Goal: Task Accomplishment & Management: Manage account settings

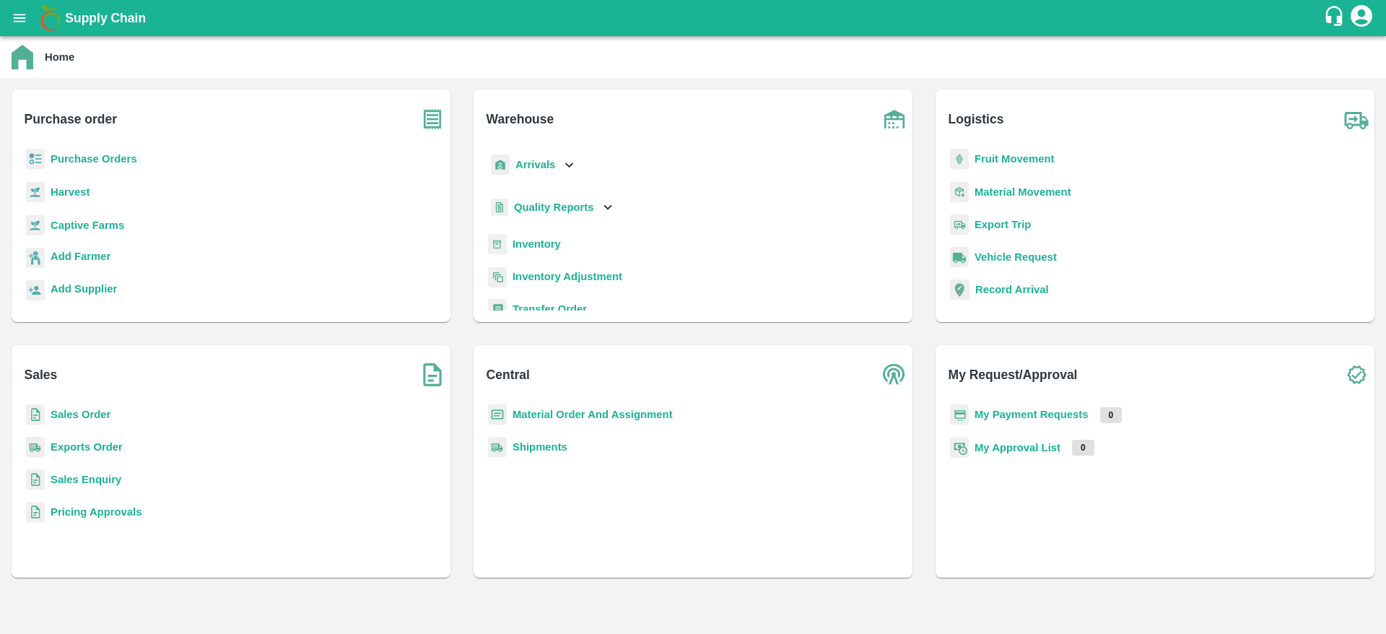
click at [70, 154] on b "Purchase Orders" at bounding box center [94, 159] width 87 height 12
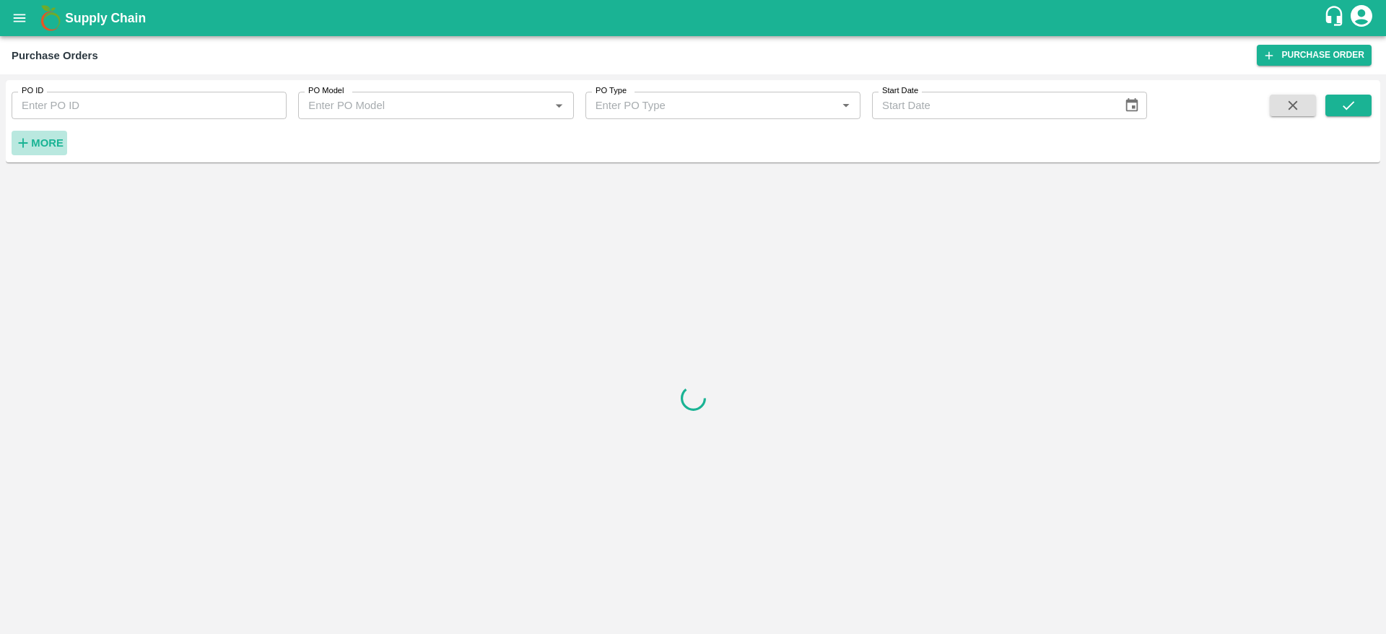
click at [29, 152] on button "More" at bounding box center [40, 143] width 56 height 25
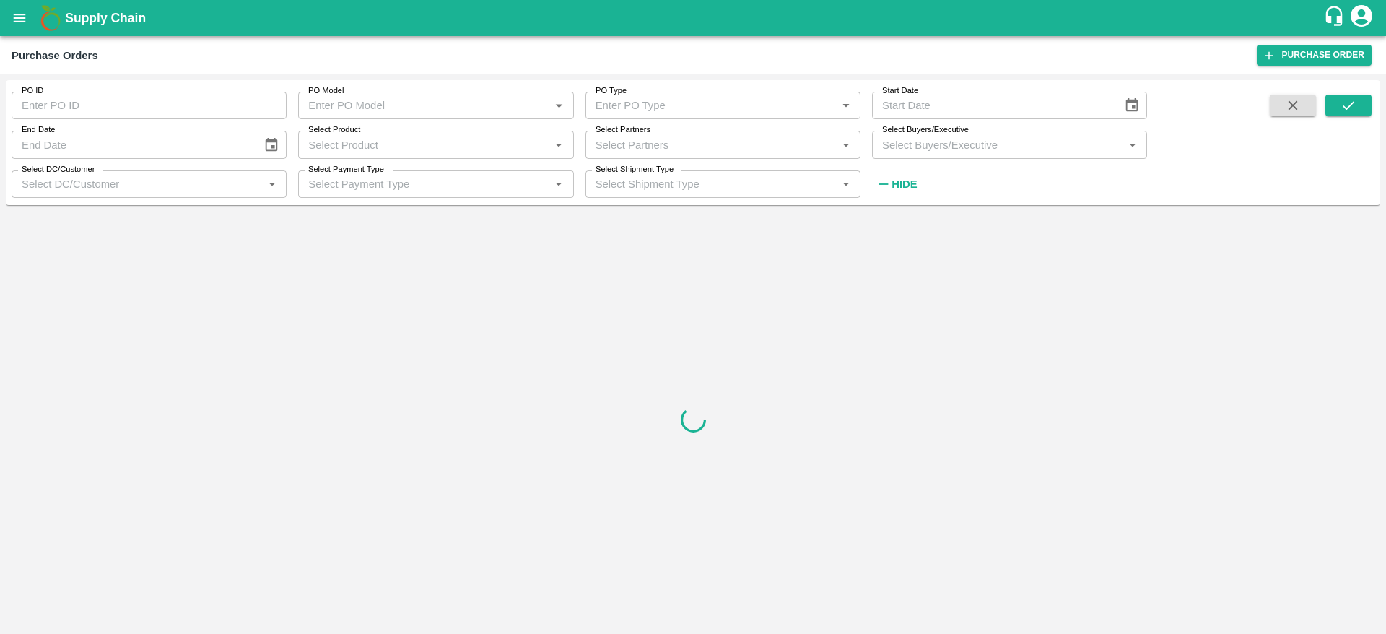
click at [941, 152] on input "Select Buyers/Executive" at bounding box center [997, 144] width 243 height 19
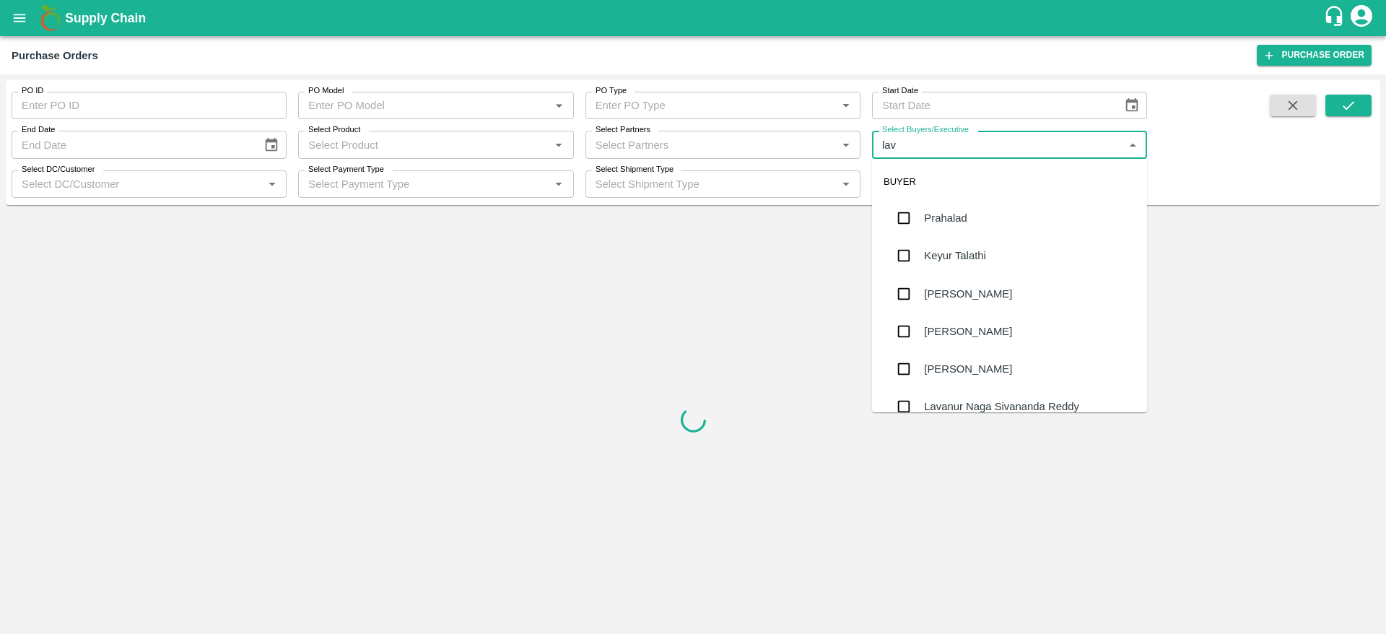
type input "lava"
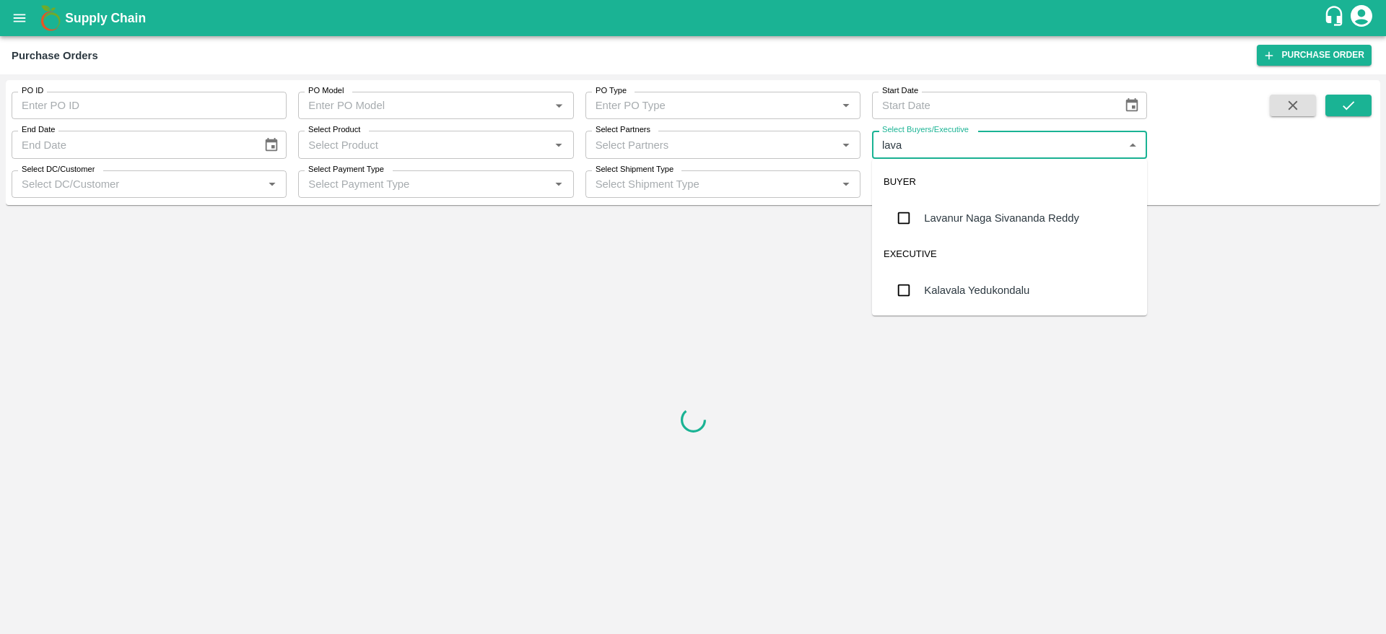
click at [958, 215] on div "Lavanur Naga Sivananda Reddy" at bounding box center [1001, 218] width 155 height 16
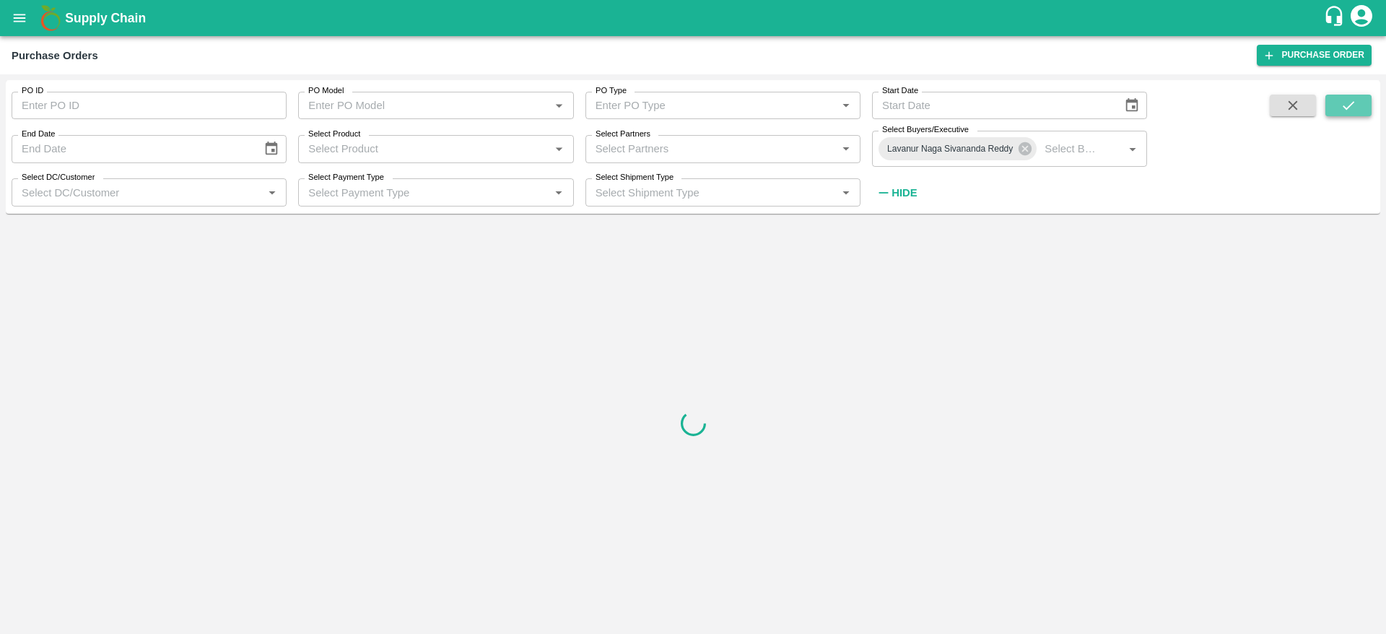
click at [1359, 106] on button "submit" at bounding box center [1348, 106] width 46 height 22
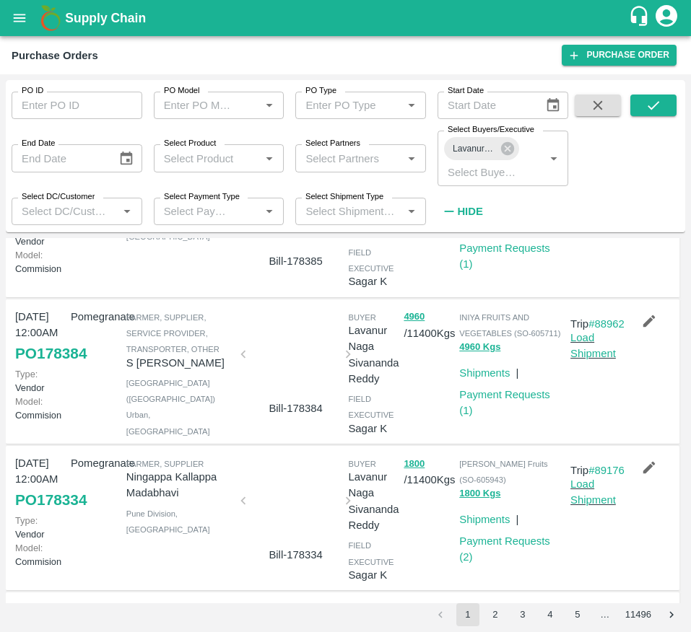
scroll to position [1052, 0]
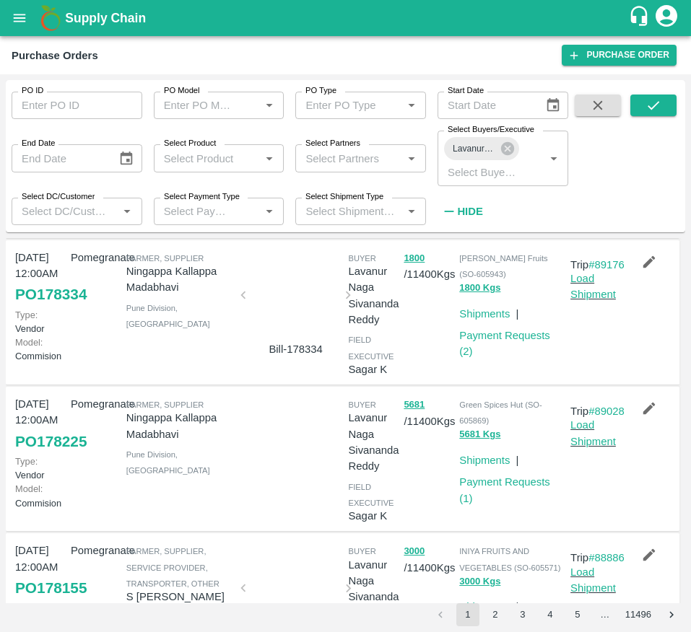
click at [232, 528] on div at bounding box center [287, 459] width 111 height 137
drag, startPoint x: 457, startPoint y: 489, endPoint x: 485, endPoint y: 489, distance: 28.2
click at [485, 425] on span "Green Spices Hut (SO-605869)" at bounding box center [500, 413] width 82 height 25
copy span "605869"
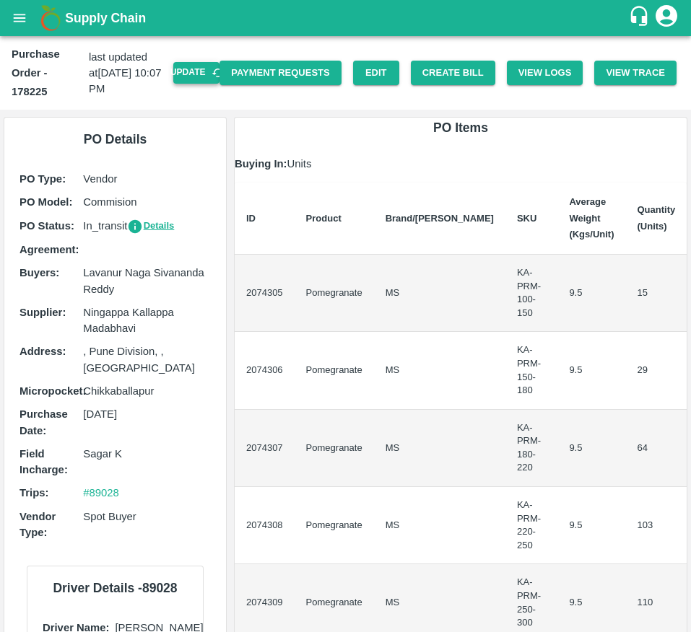
click at [184, 70] on button "Update" at bounding box center [196, 72] width 46 height 21
click at [430, 77] on button "Create Bill" at bounding box center [453, 73] width 84 height 25
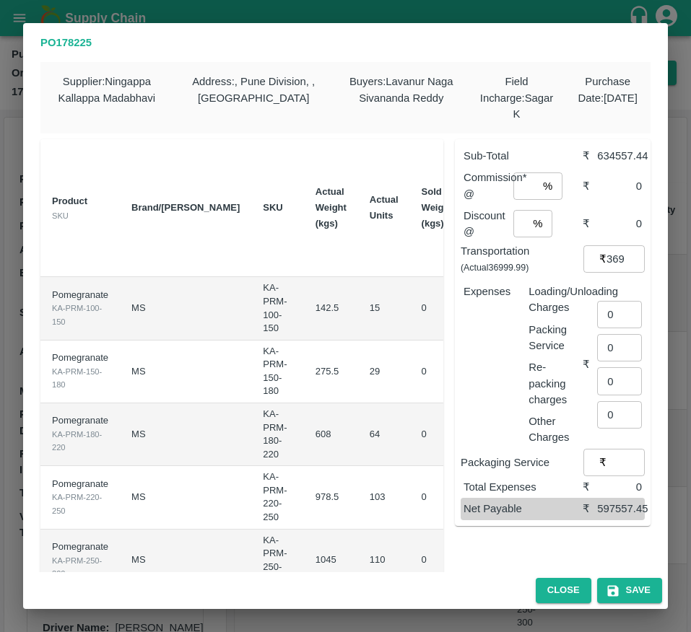
click at [358, 388] on td "29" at bounding box center [384, 372] width 52 height 63
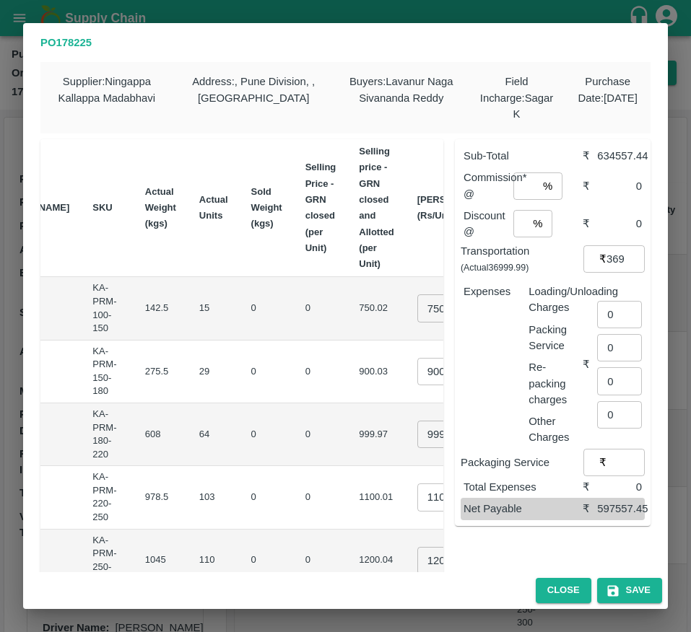
scroll to position [0, 230]
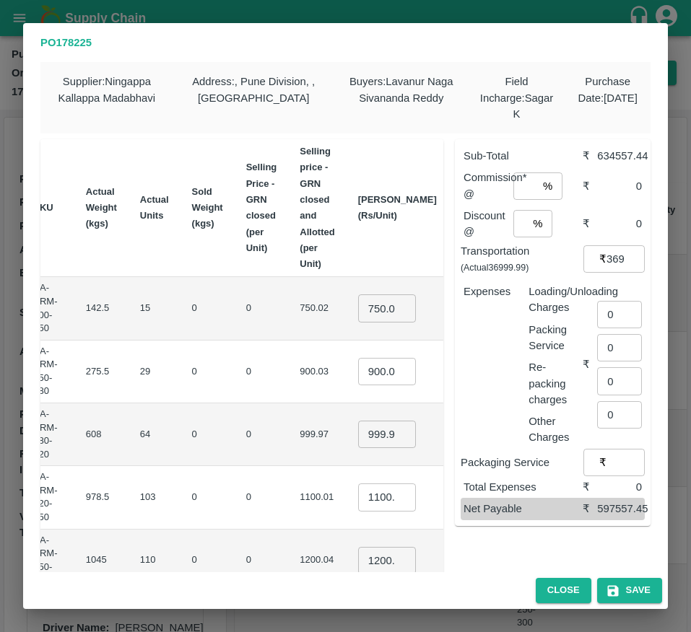
click at [358, 315] on input "750.025" at bounding box center [387, 308] width 58 height 27
type input "800"
click at [358, 381] on input "900.03" at bounding box center [387, 371] width 58 height 27
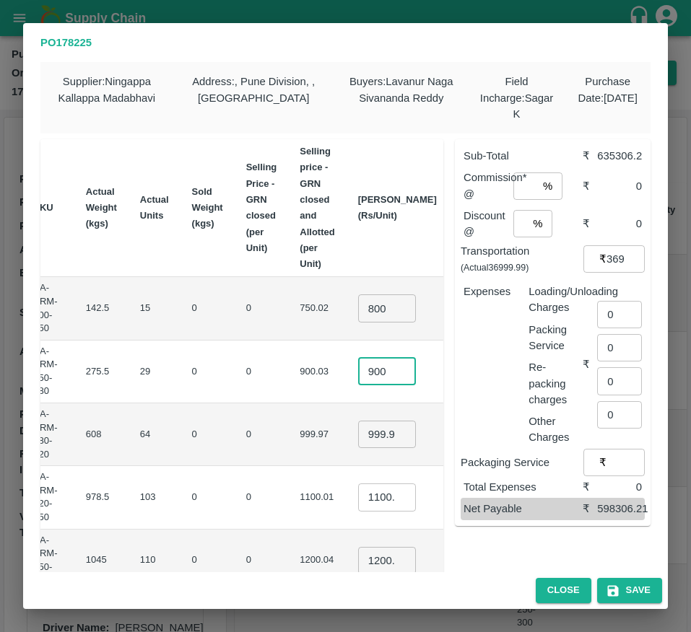
type input "900"
click at [358, 445] on input "999.97" at bounding box center [387, 434] width 58 height 27
type input "1050"
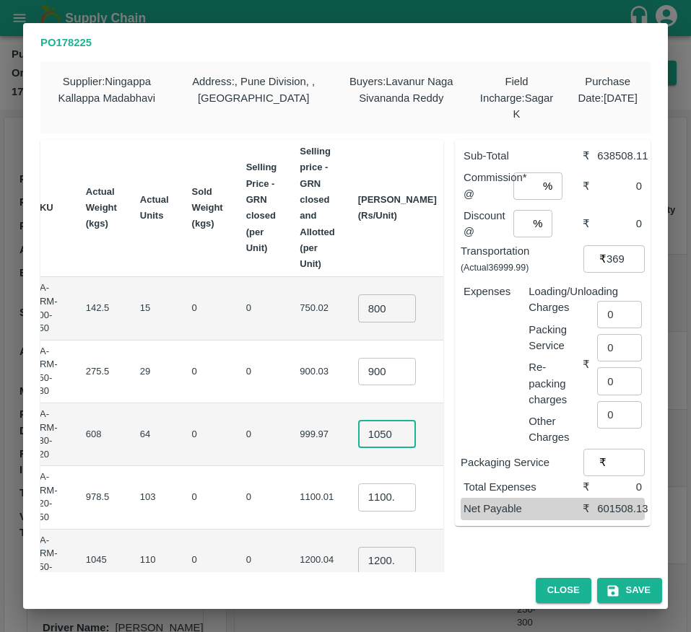
scroll to position [0, 0]
click at [358, 502] on input "1100.005" at bounding box center [387, 497] width 58 height 27
type input "1100"
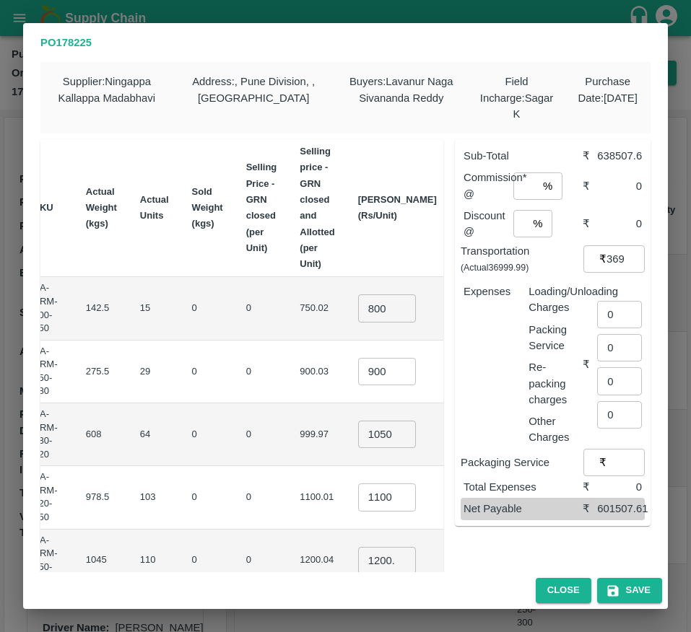
scroll to position [0, 0]
click at [448, 454] on td "₹67200" at bounding box center [484, 435] width 73 height 63
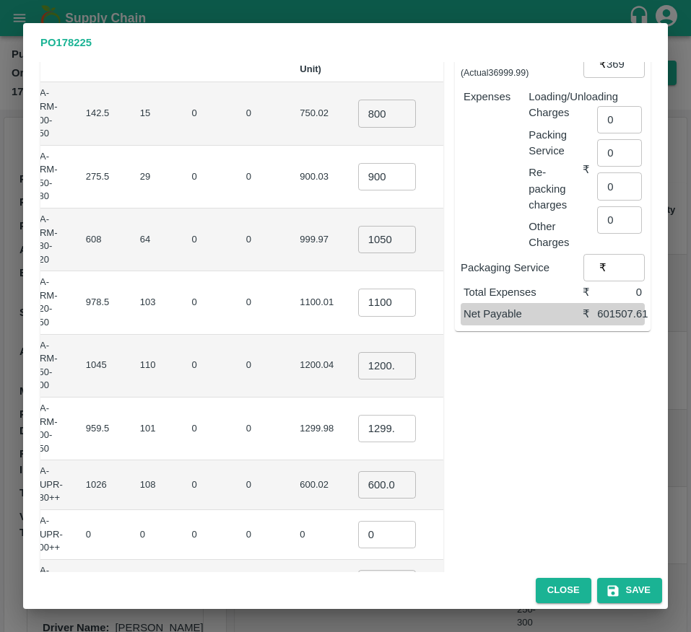
scroll to position [197, 0]
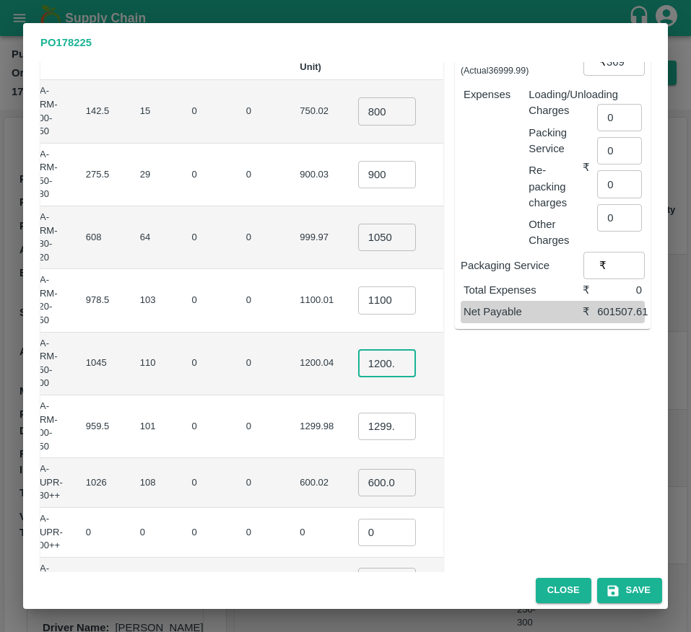
click at [358, 367] on input "1200.04" at bounding box center [387, 363] width 58 height 27
type input "1200"
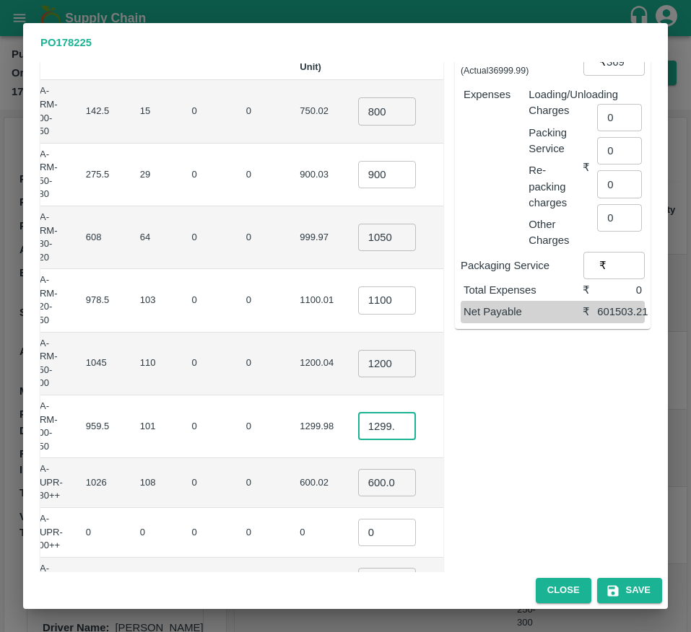
click at [358, 428] on input "1299.98" at bounding box center [387, 426] width 58 height 27
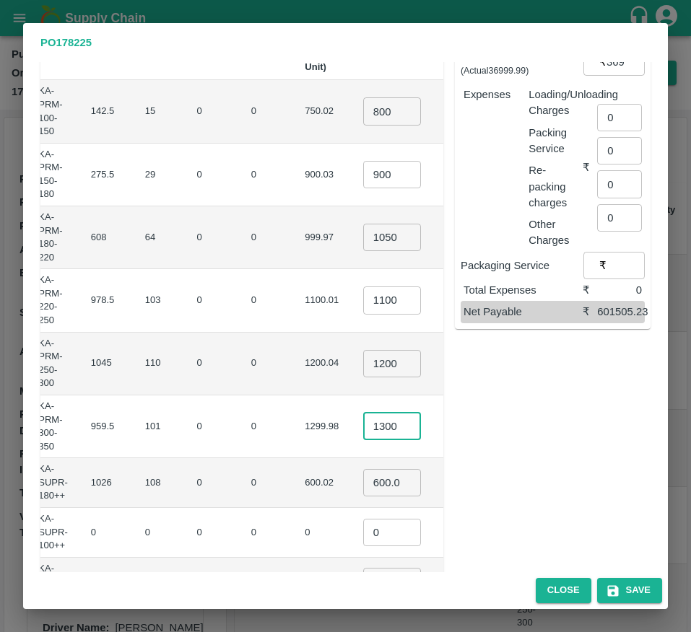
scroll to position [0, 4]
type input "1300"
click at [363, 489] on input "600.02" at bounding box center [392, 482] width 58 height 27
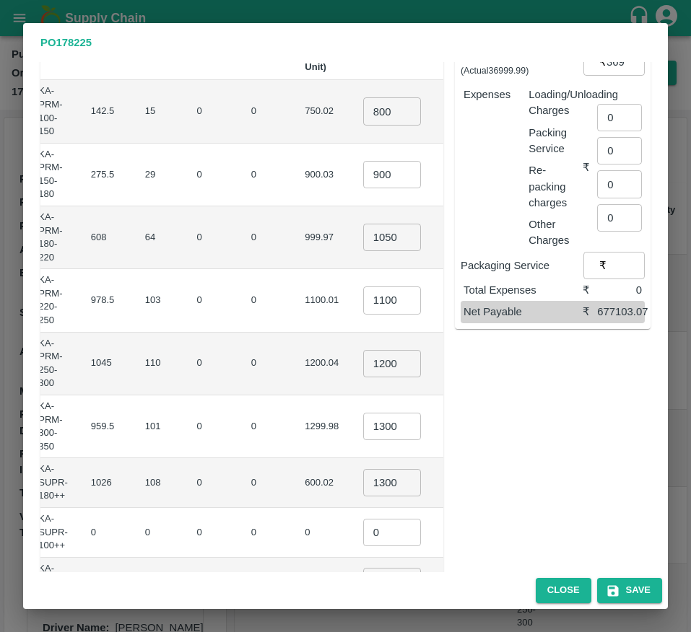
click at [453, 474] on td "₹140400" at bounding box center [487, 483] width 68 height 50
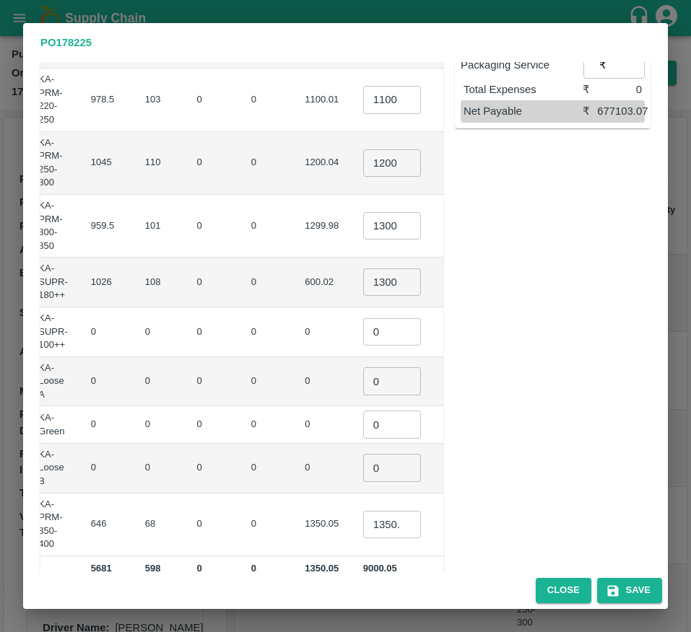
scroll to position [427, 0]
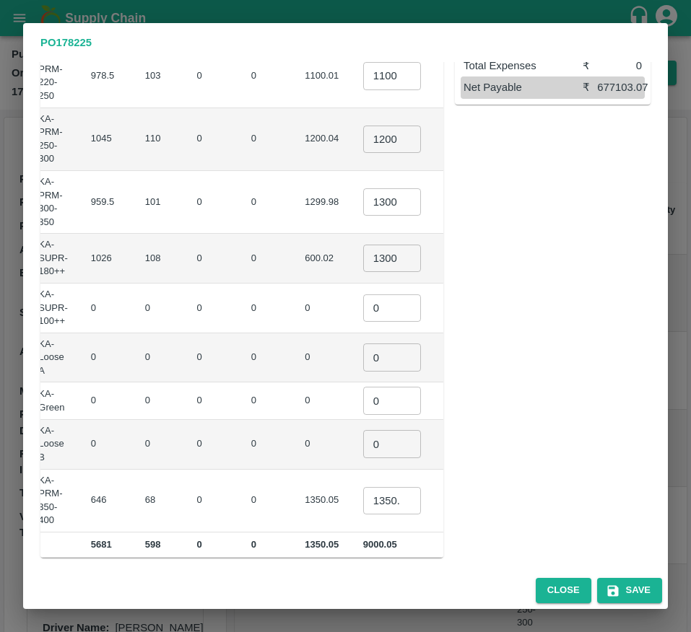
click at [363, 263] on input "1300" at bounding box center [392, 258] width 58 height 27
type input "700"
click at [363, 500] on input "1350.045" at bounding box center [392, 500] width 58 height 27
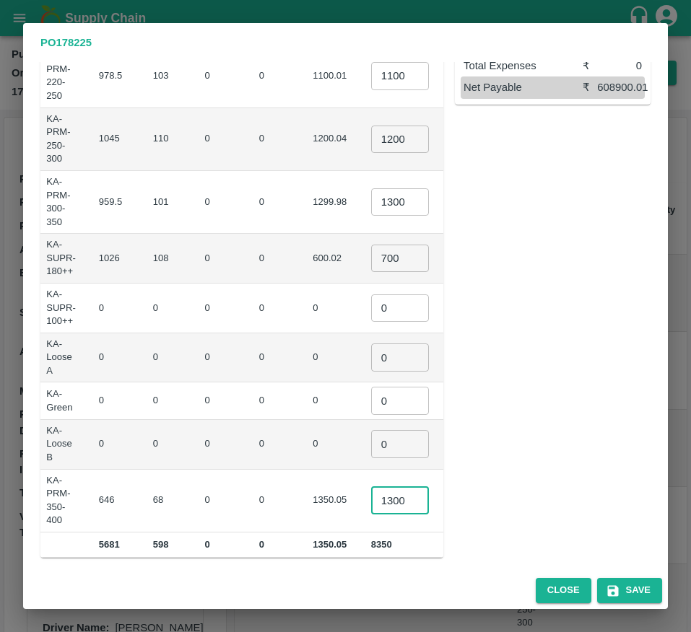
scroll to position [0, 4]
type input "1300"
click at [532, 475] on div "Sub-Total ₹ 645900 Commission* @ % ​ ₹ 0 Discount @ % ​ ₹ 0 Transportation (Act…" at bounding box center [546, 132] width 207 height 852
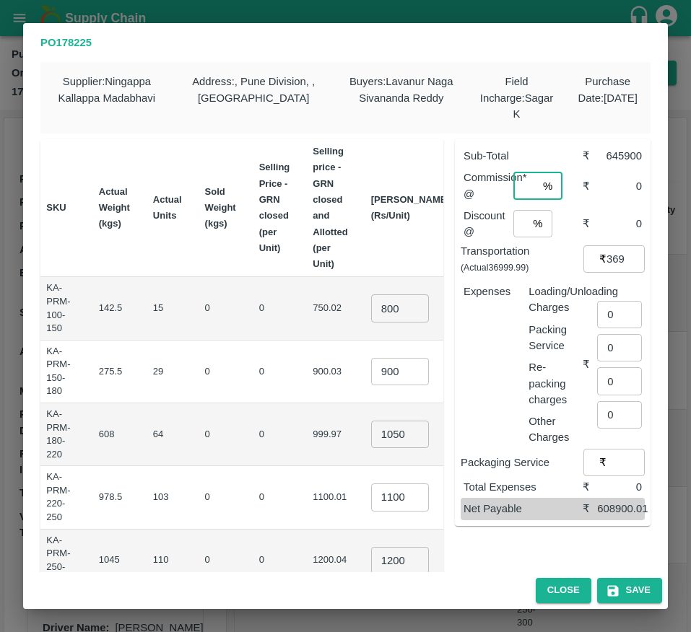
click at [522, 197] on input "number" at bounding box center [525, 186] width 24 height 27
type input "6"
click at [518, 225] on input "number" at bounding box center [520, 223] width 14 height 27
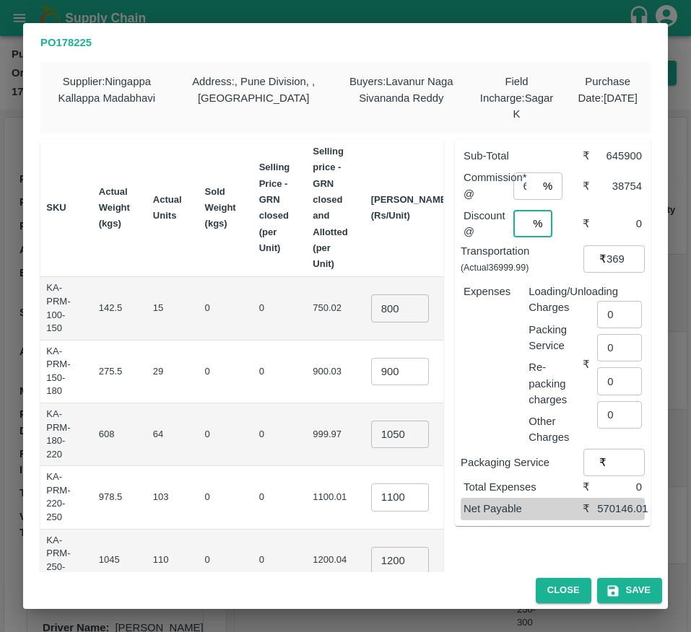
scroll to position [0, 4]
type input "3"
click at [606, 259] on input "36999.990000000005" at bounding box center [625, 258] width 38 height 27
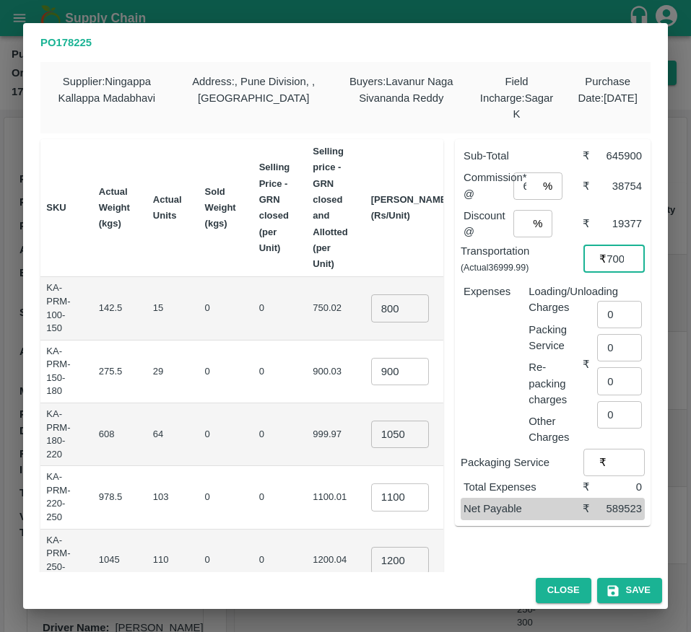
scroll to position [0, 12]
type input "37000"
click at [616, 318] on input "0" at bounding box center [619, 314] width 45 height 27
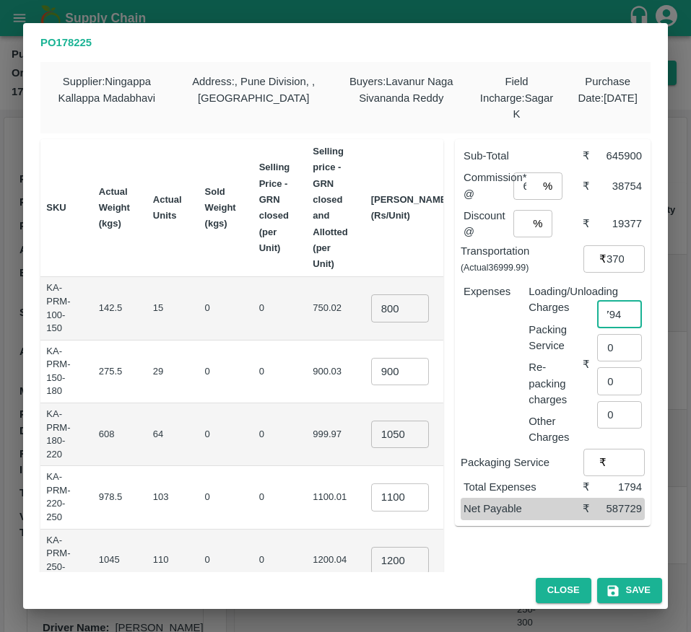
type input "1794"
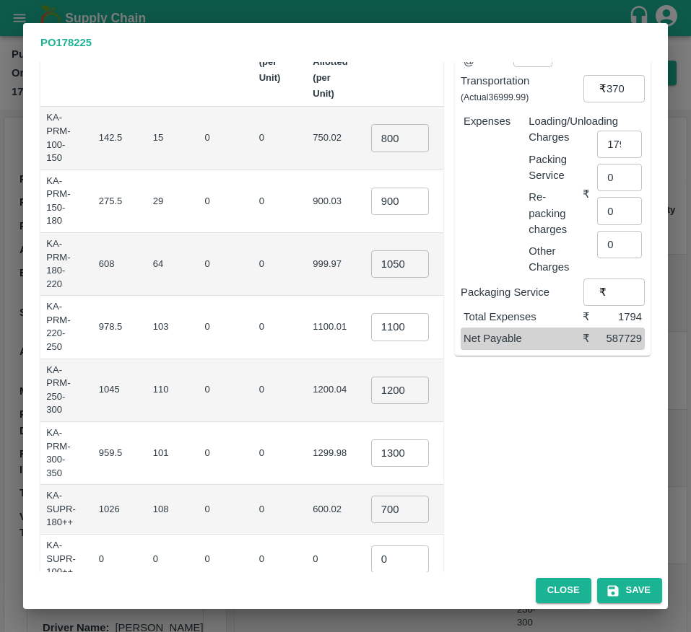
scroll to position [171, 0]
click at [371, 445] on input "1300" at bounding box center [400, 452] width 58 height 27
type input "1250"
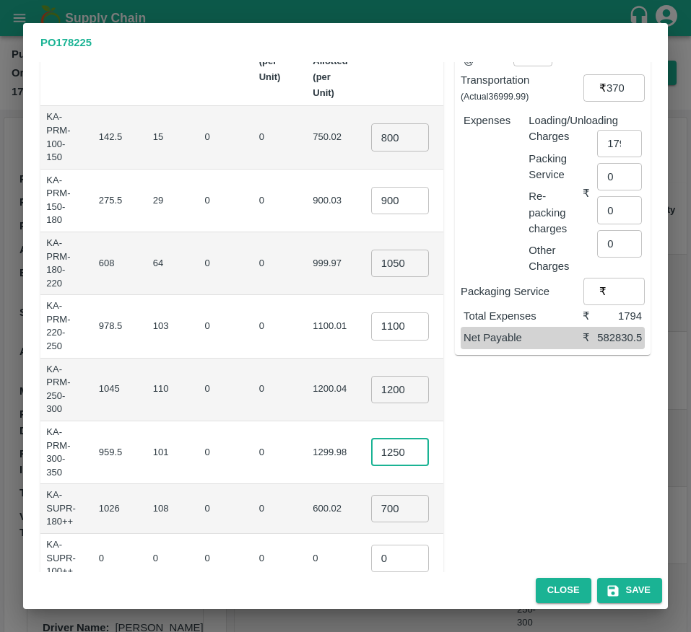
scroll to position [0, 0]
click at [512, 441] on div "Sub-Total ₹ 640850 Commission* @ 6 % ​ ₹ 38451 Discount @ 3 % ​ ₹ 19225.5 Trans…" at bounding box center [546, 383] width 207 height 852
click at [624, 584] on button "Save" at bounding box center [629, 590] width 65 height 25
click at [371, 558] on input "0" at bounding box center [400, 552] width 58 height 27
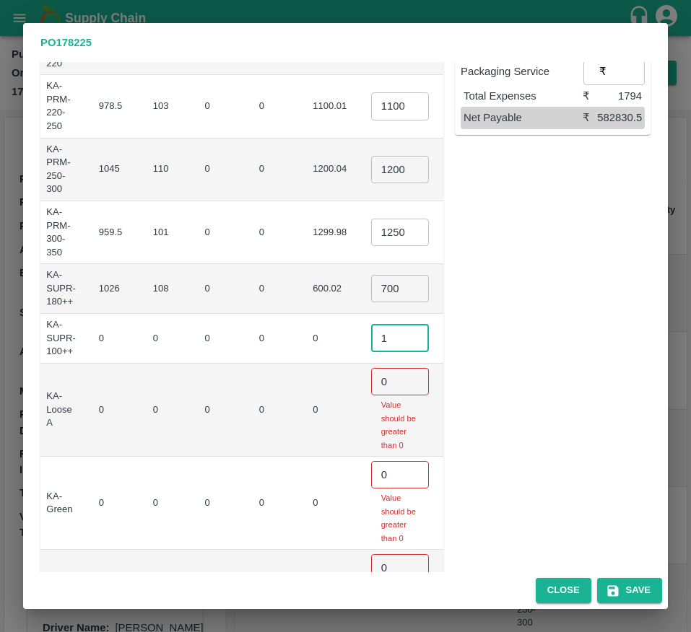
scroll to position [446, 0]
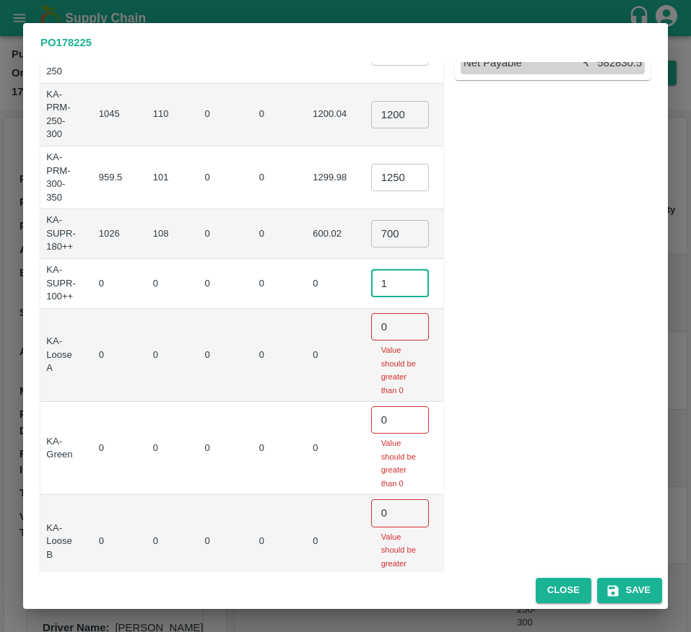
type input "1"
click at [371, 324] on input "0" at bounding box center [400, 326] width 58 height 27
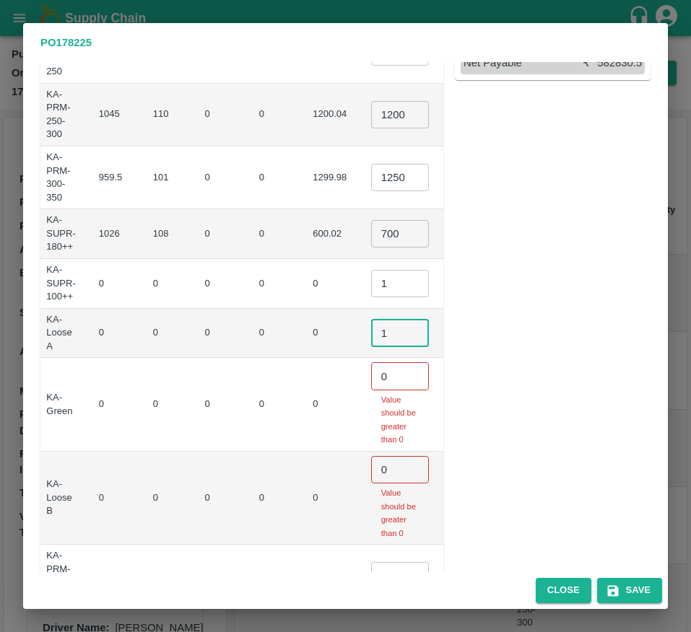
type input "1"
click at [371, 376] on input "0" at bounding box center [400, 375] width 58 height 27
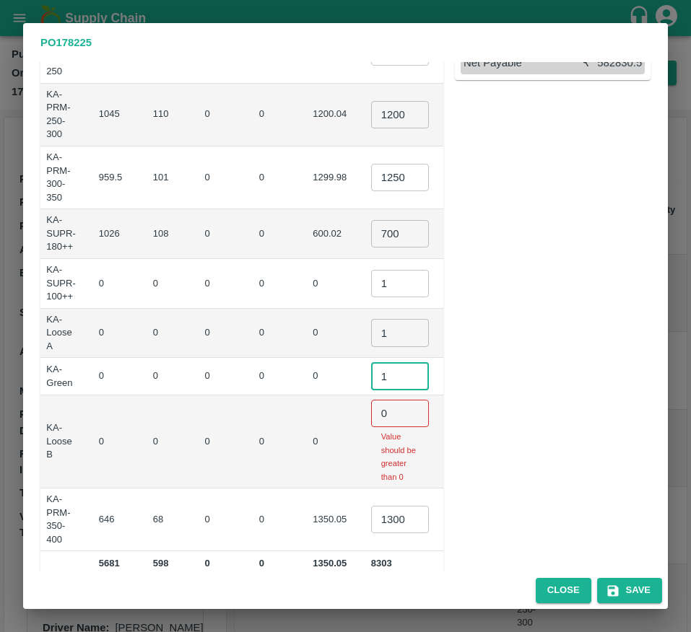
type input "1"
click at [371, 422] on input "0" at bounding box center [400, 413] width 58 height 27
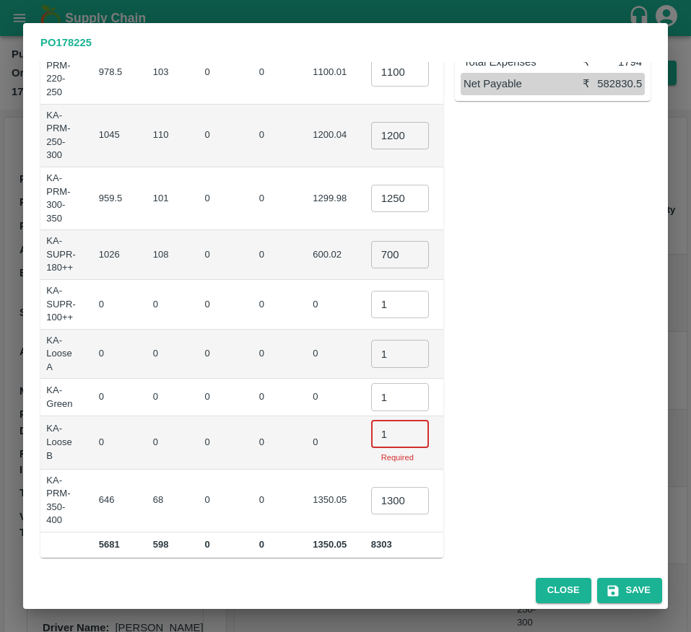
scroll to position [427, 0]
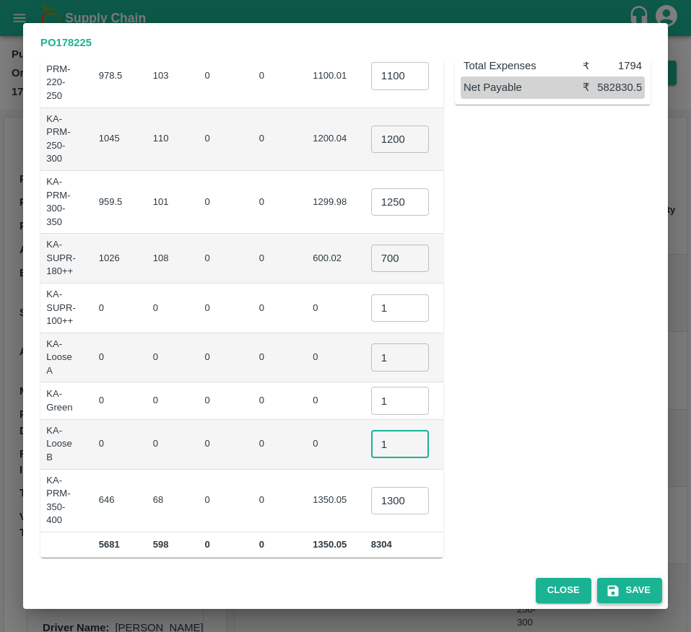
type input "1"
click at [624, 578] on button "Save" at bounding box center [629, 590] width 65 height 25
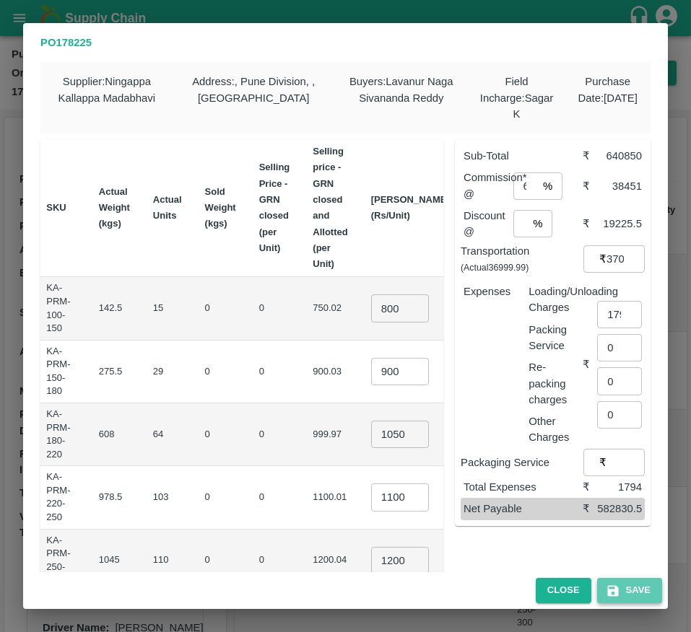
click at [624, 585] on button "Save" at bounding box center [629, 590] width 65 height 25
click at [652, 592] on button "Save" at bounding box center [629, 590] width 65 height 25
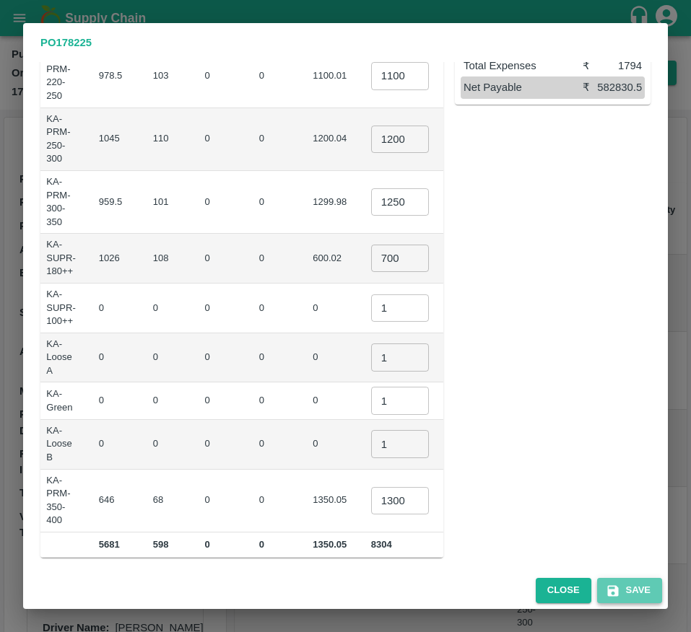
click at [622, 598] on button "Save" at bounding box center [629, 590] width 65 height 25
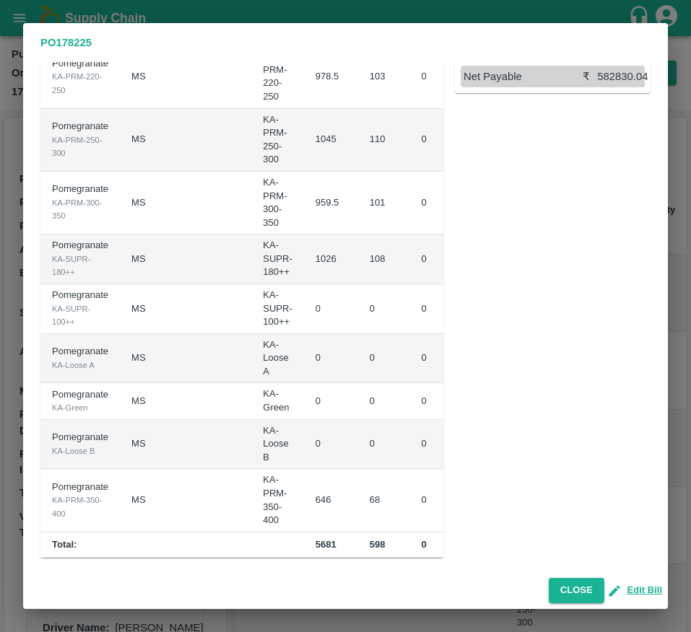
scroll to position [0, 0]
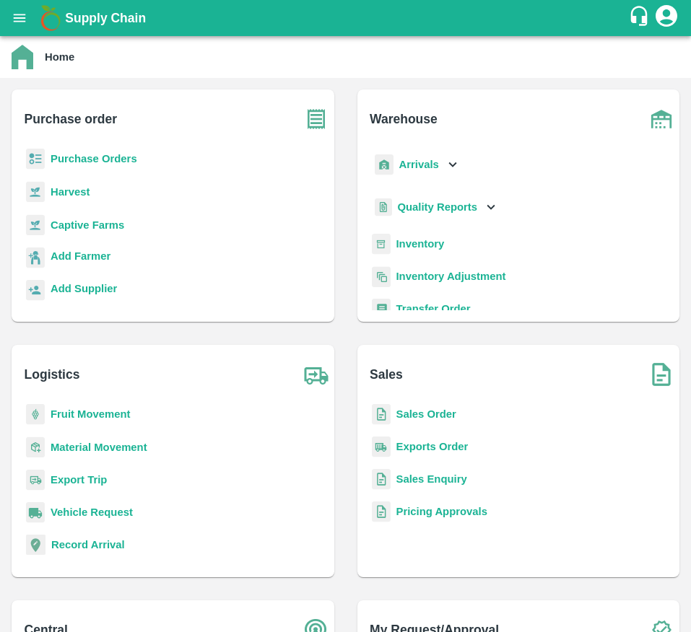
click at [410, 419] on b "Sales Order" at bounding box center [426, 415] width 60 height 12
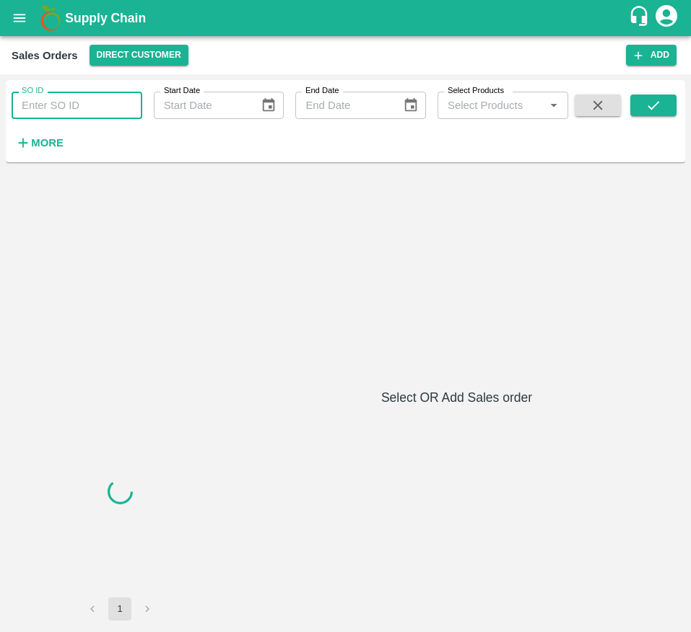
click at [87, 97] on input "SO ID" at bounding box center [77, 105] width 131 height 27
paste input "605869"
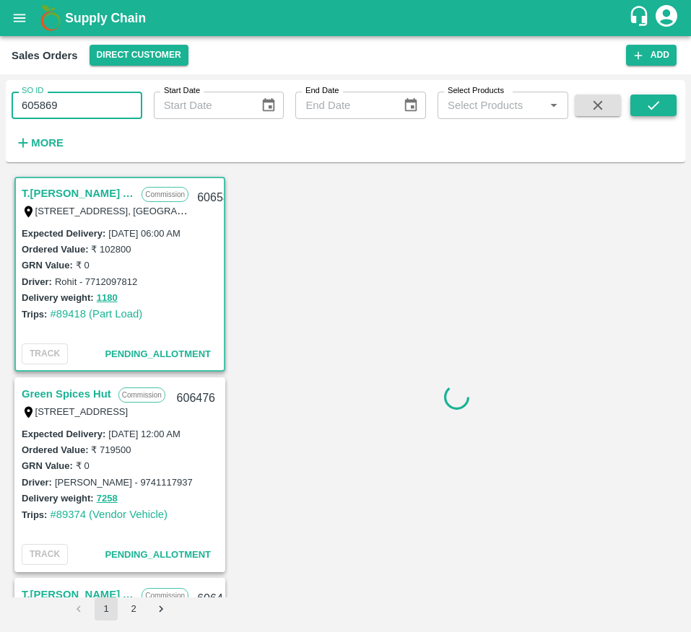
type input "605869"
click at [651, 106] on icon "submit" at bounding box center [653, 105] width 16 height 16
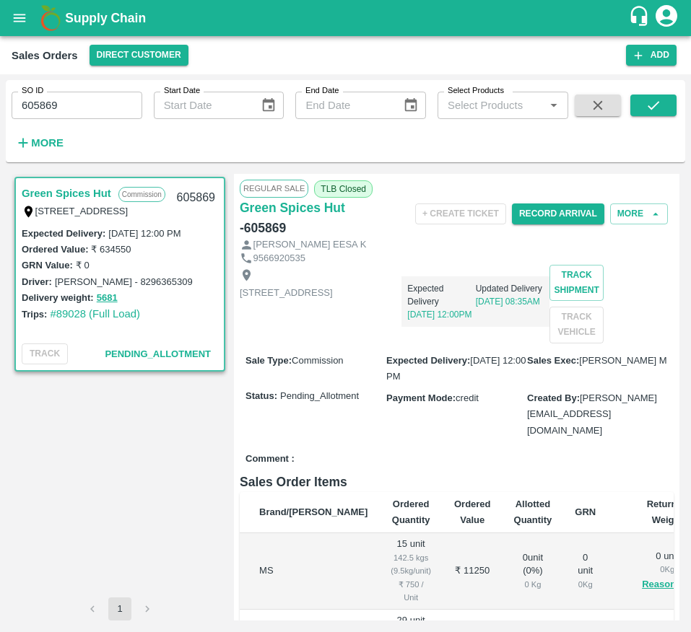
click at [574, 366] on label "Sales Exec :" at bounding box center [553, 360] width 52 height 11
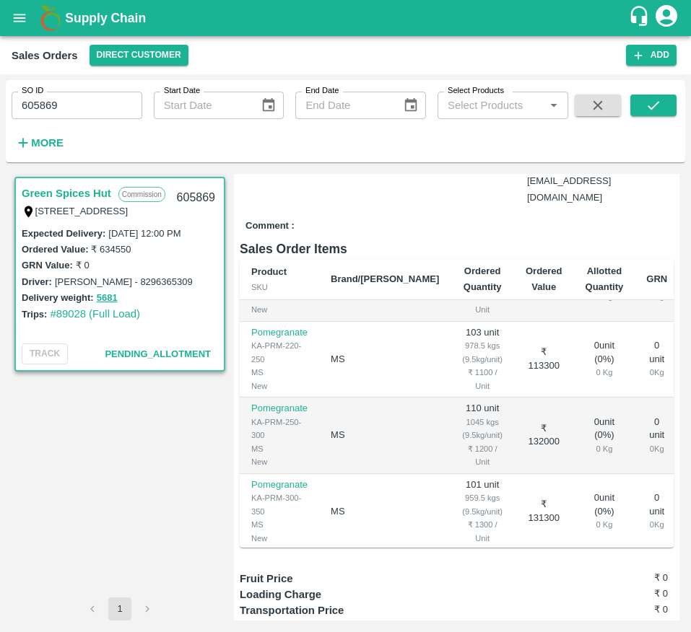
scroll to position [208, 0]
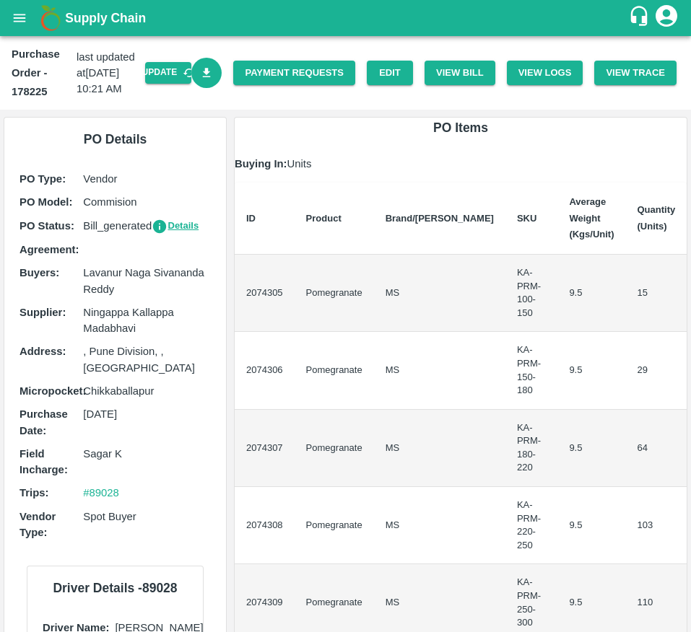
click at [206, 84] on link "Download Bill" at bounding box center [206, 73] width 31 height 31
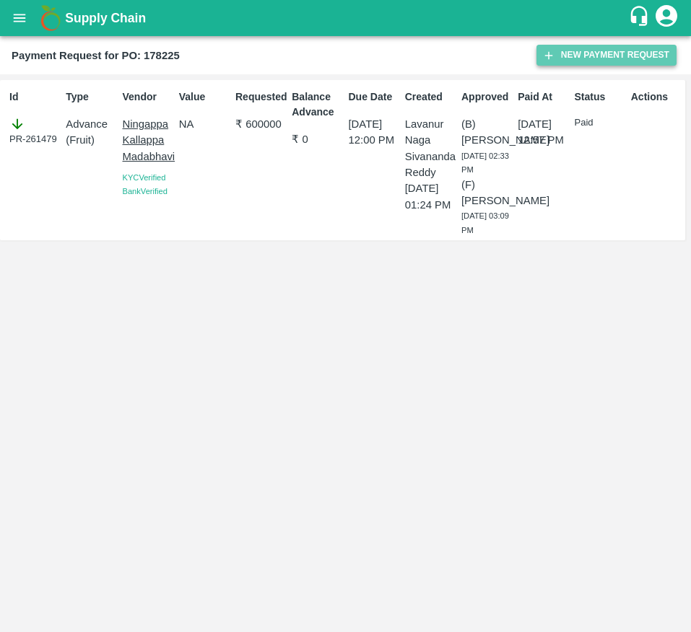
click at [644, 64] on button "New Payment Request" at bounding box center [606, 55] width 140 height 21
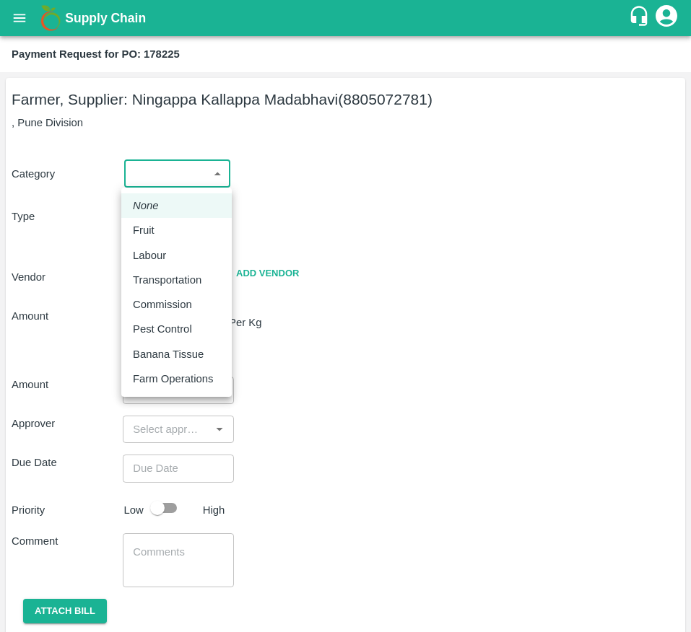
drag, startPoint x: 179, startPoint y: 177, endPoint x: 180, endPoint y: 225, distance: 48.4
click at [180, 225] on body "Supply Chain Payment Request for PO: 178225 Farmer, Supplier: [GEOGRAPHIC_DATA]…" at bounding box center [345, 316] width 691 height 632
click at [180, 225] on div "Fruit" at bounding box center [176, 230] width 87 height 16
type input "1"
type input "[PERSON_NAME] - 8805072781(Farmer, Supplier)"
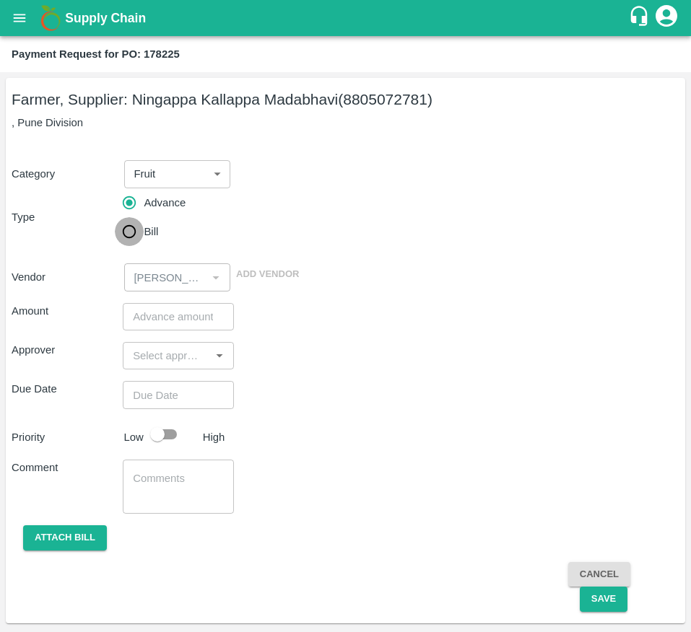
click at [142, 240] on input "Bill" at bounding box center [129, 231] width 29 height 29
radio input "true"
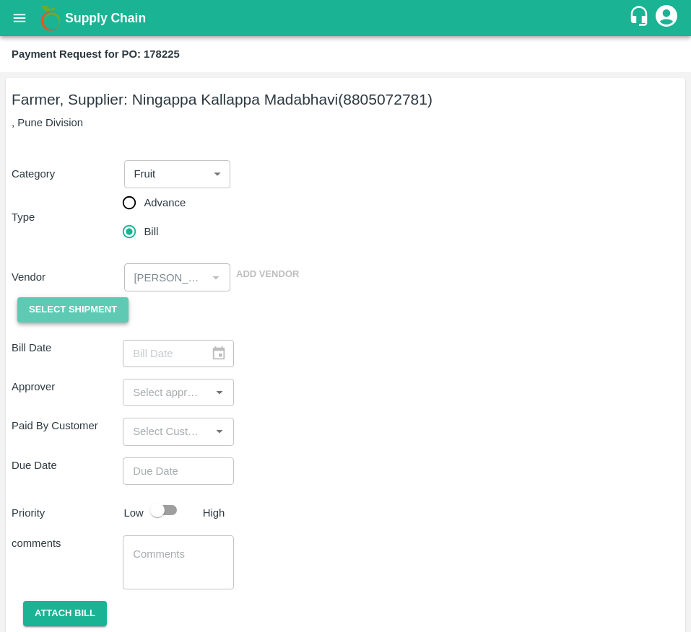
click at [84, 318] on span "Select Shipment" at bounding box center [73, 310] width 88 height 17
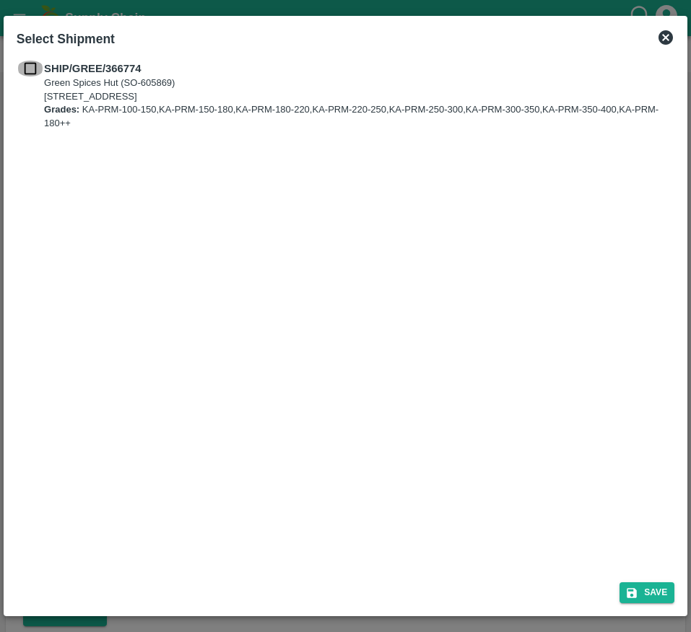
click at [32, 66] on input "checkbox" at bounding box center [30, 69] width 27 height 16
checkbox input "true"
click at [635, 585] on button "Save" at bounding box center [646, 593] width 55 height 21
type input "[DATE]"
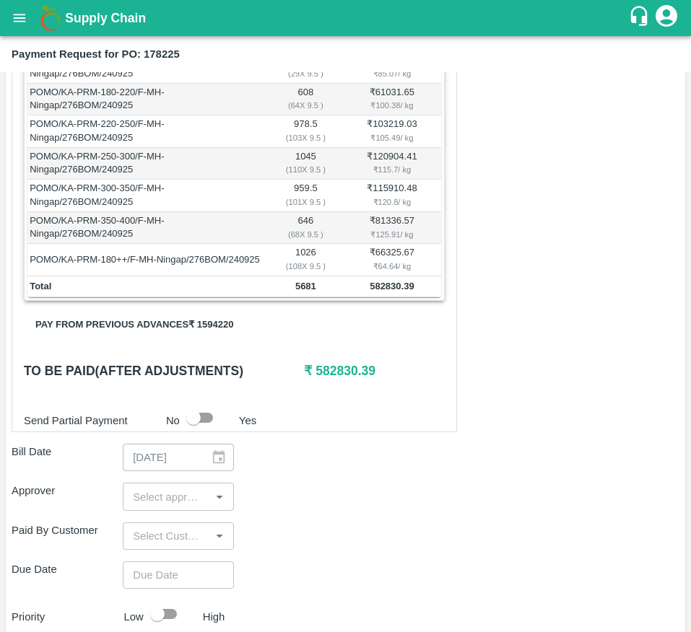
scroll to position [370, 0]
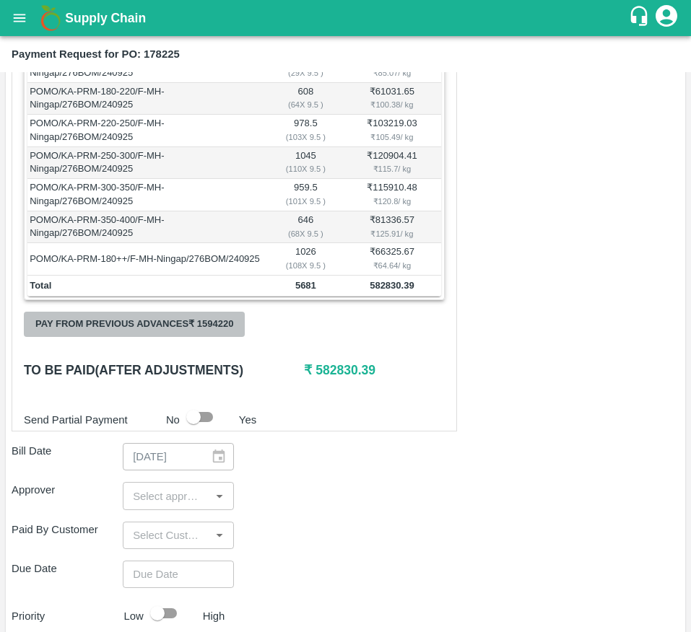
click at [216, 333] on button "Pay from previous advances ₹ 1594220" at bounding box center [134, 324] width 221 height 25
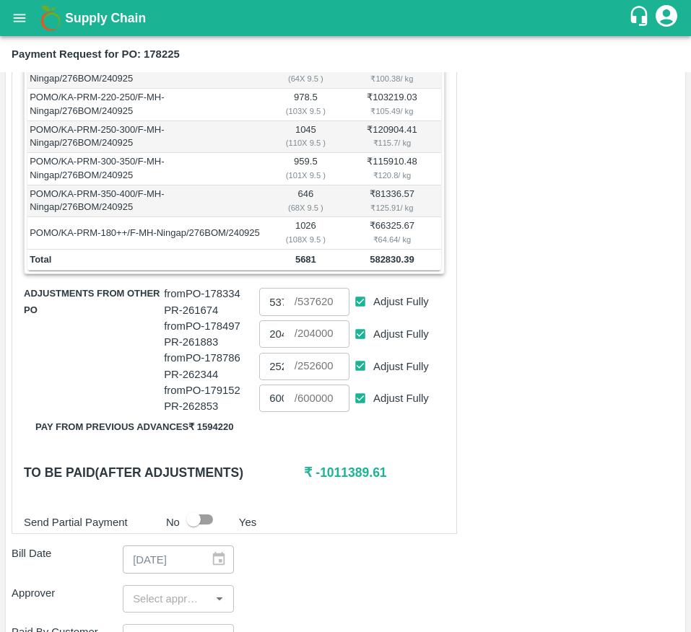
scroll to position [398, 0]
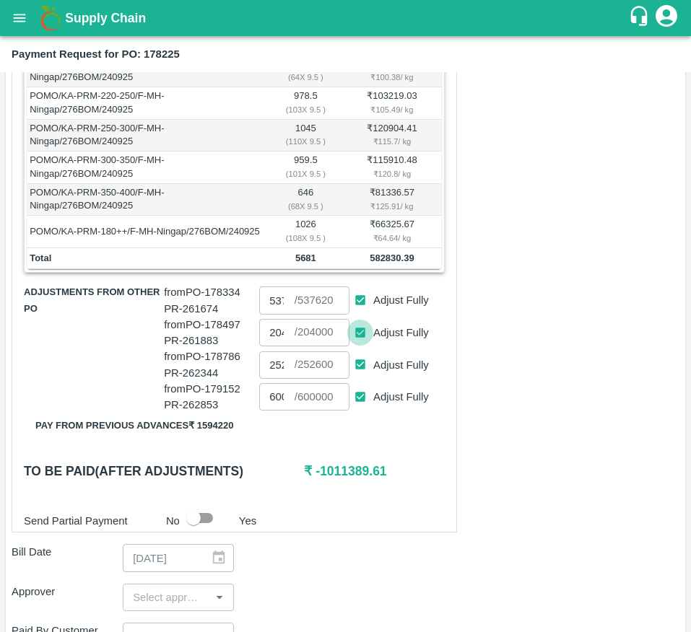
click at [361, 346] on input "Adjust Fully" at bounding box center [360, 333] width 27 height 27
checkbox input "false"
type input "0"
click at [361, 372] on input "Adjust Fully" at bounding box center [360, 365] width 27 height 27
checkbox input "false"
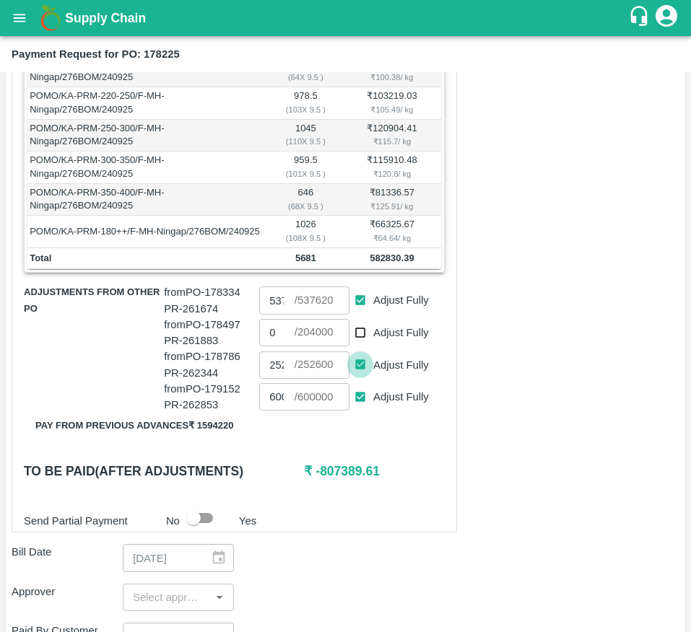
type input "0"
click at [356, 405] on input "Adjust Fully" at bounding box center [360, 397] width 27 height 27
checkbox input "false"
type input "0"
click at [407, 450] on div "Shipment - SHIP/GREE/366774 Lots (Labels) Weight (Kgs) Total Price (₹) POMO/KA-…" at bounding box center [234, 232] width 445 height 603
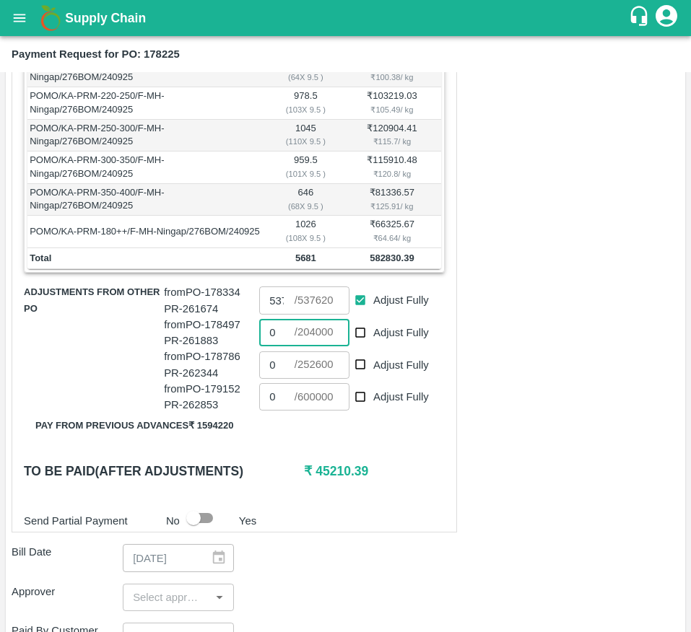
click at [273, 346] on input "0" at bounding box center [276, 332] width 35 height 27
type input "45210"
click at [436, 471] on div "Shipment - SHIP/GREE/366774 Lots (Labels) Weight (Kgs) Total Price (₹) POMO/KA-…" at bounding box center [234, 232] width 445 height 603
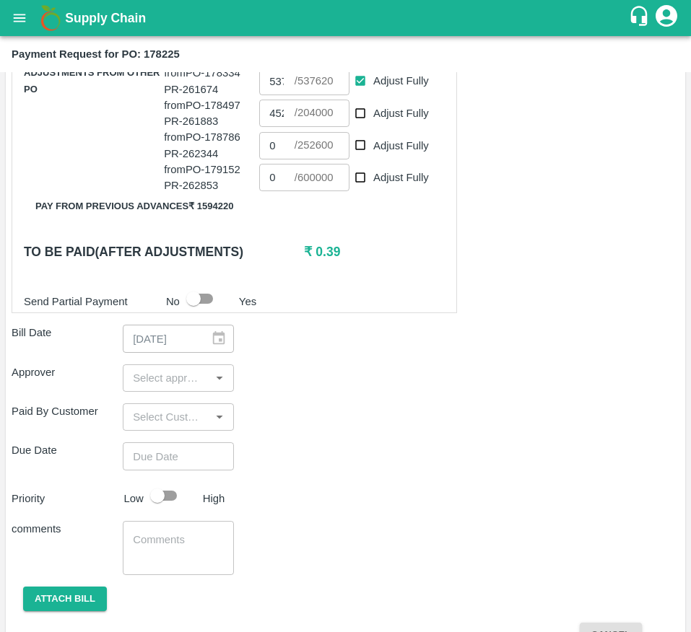
scroll to position [619, 0]
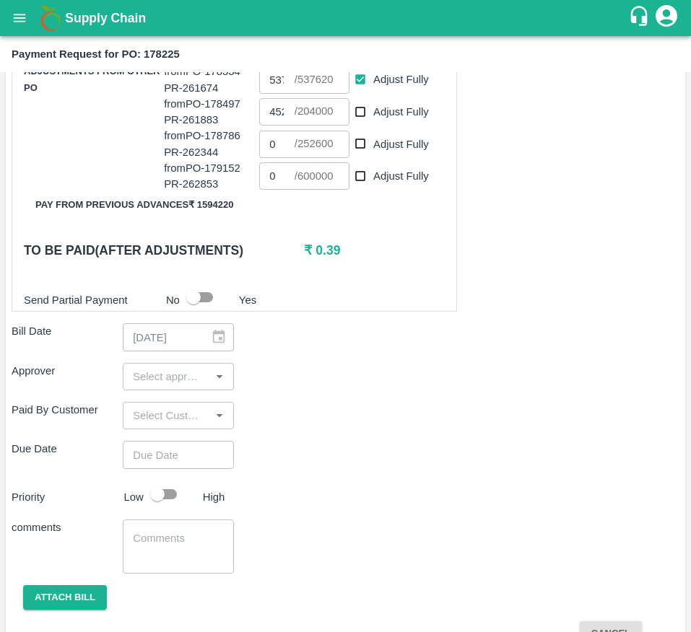
click at [141, 386] on input "input" at bounding box center [166, 376] width 79 height 19
type input "MUK"
click at [156, 423] on input "checkbox" at bounding box center [148, 431] width 29 height 29
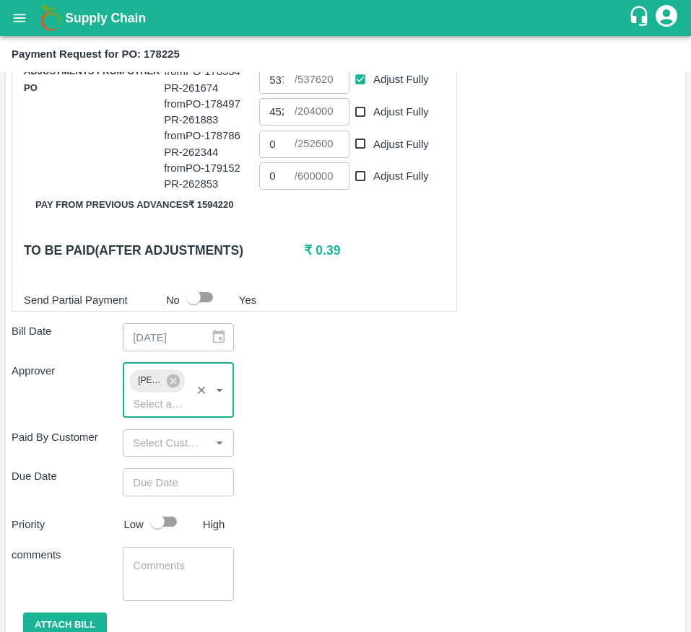
type input "DD/MM/YYYY hh:mm aa"
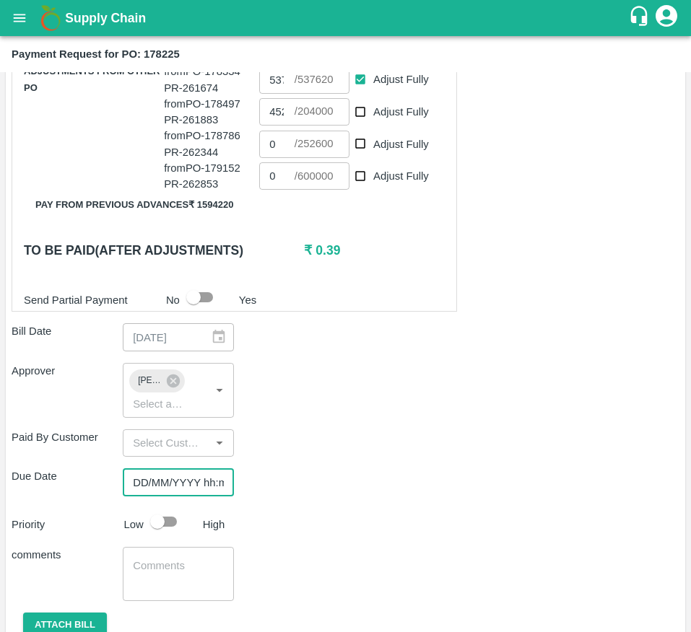
click at [153, 486] on input "DD/MM/YYYY hh:mm aa" at bounding box center [173, 481] width 101 height 27
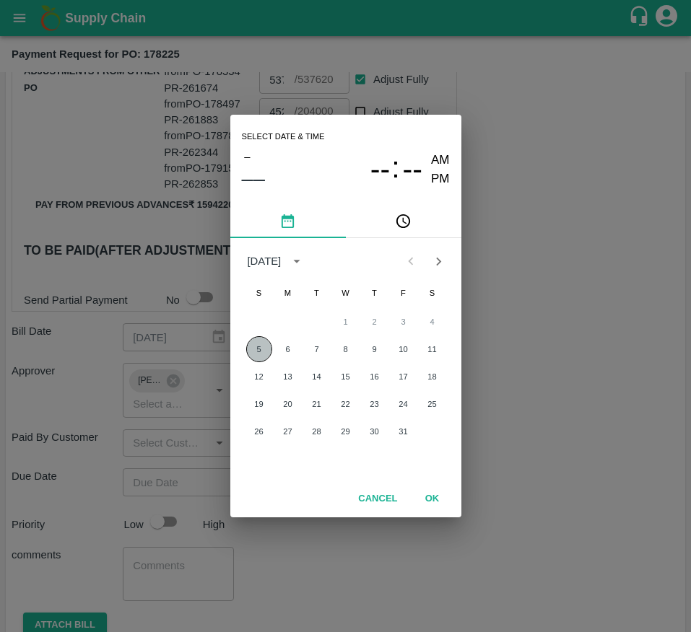
click at [258, 357] on button "5" at bounding box center [259, 349] width 26 height 26
type input "[DATE] 12:00 AM"
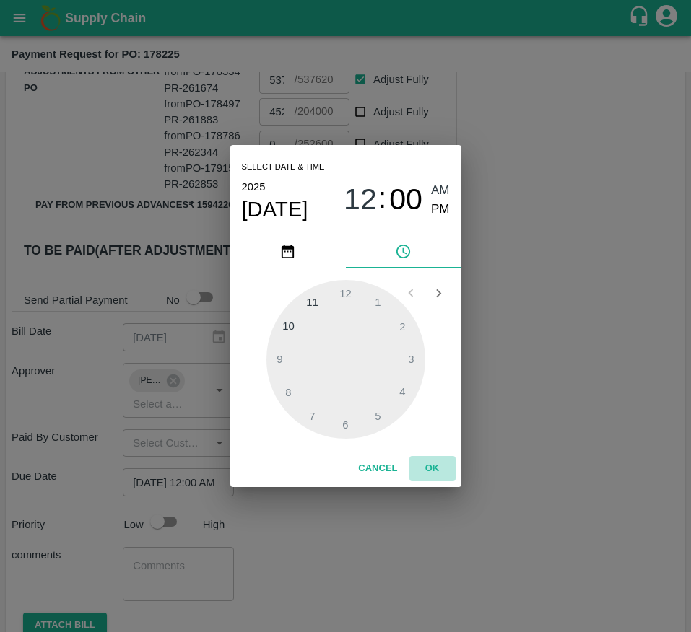
click at [427, 468] on button "OK" at bounding box center [432, 468] width 46 height 25
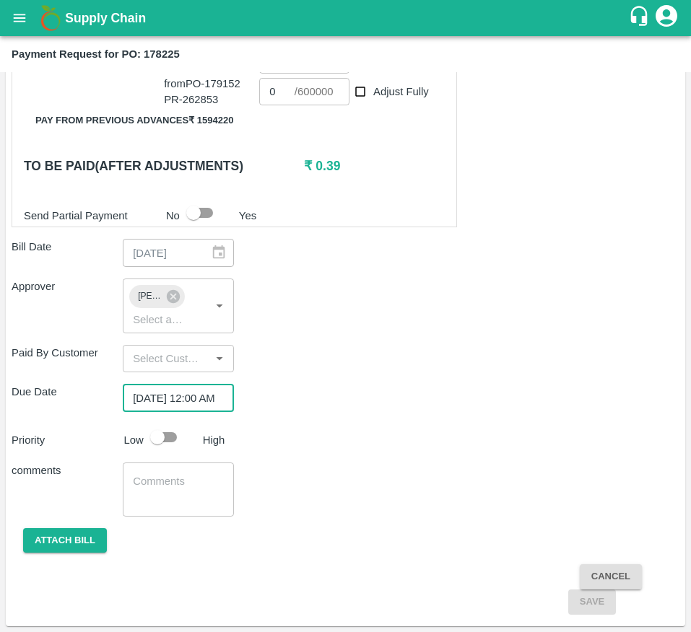
scroll to position [0, 0]
click at [156, 427] on input "checkbox" at bounding box center [157, 437] width 82 height 27
checkbox input "true"
click at [45, 543] on button "Attach bill" at bounding box center [65, 540] width 84 height 25
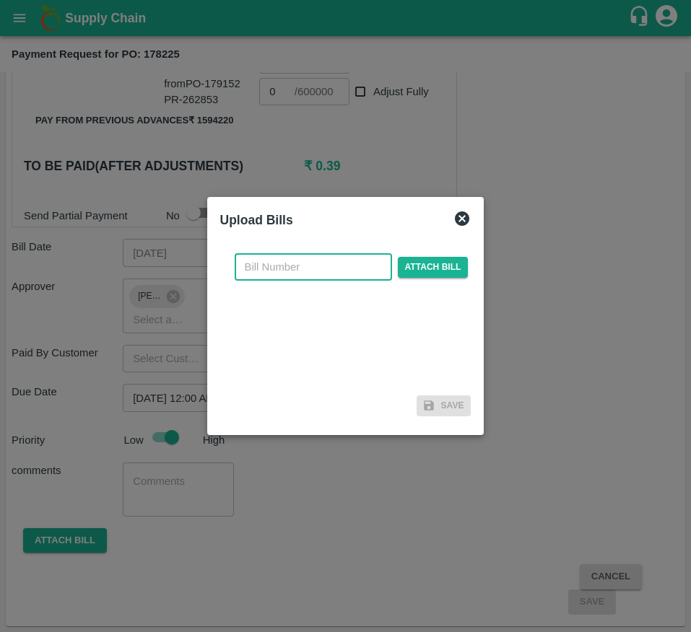
click at [307, 264] on input "text" at bounding box center [313, 266] width 157 height 27
type input "178225"
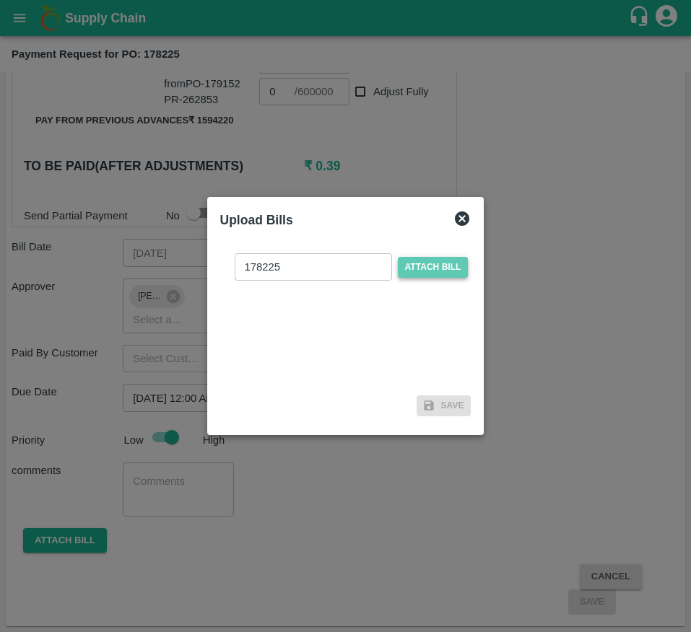
click at [440, 262] on span "Attach bill" at bounding box center [433, 267] width 71 height 21
click at [0, 0] on input "Attach bill" at bounding box center [0, 0] width 0 height 0
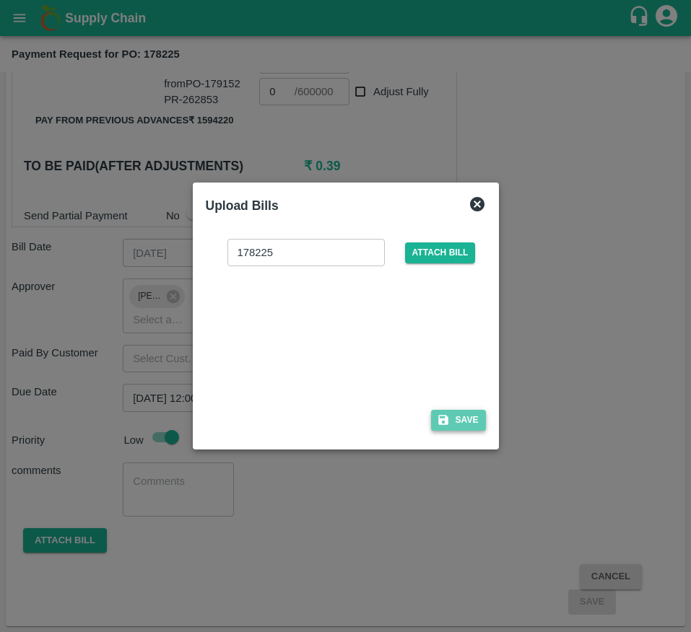
click at [441, 417] on icon "button" at bounding box center [443, 420] width 13 height 13
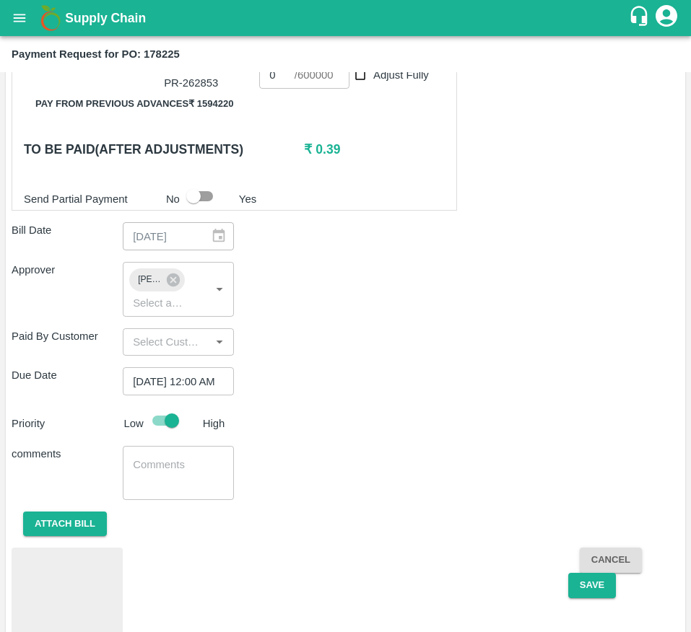
scroll to position [771, 0]
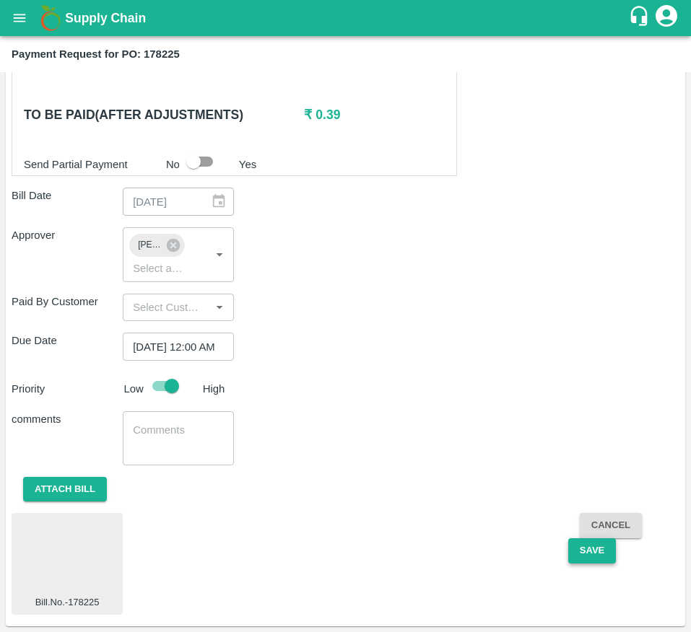
click at [584, 547] on button "Save" at bounding box center [592, 551] width 48 height 25
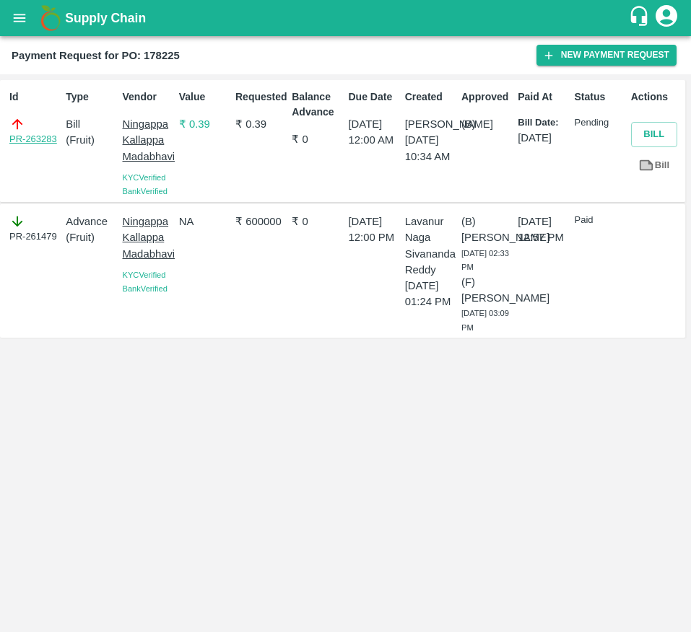
click at [33, 139] on link "PR-263283" at bounding box center [33, 139] width 48 height 14
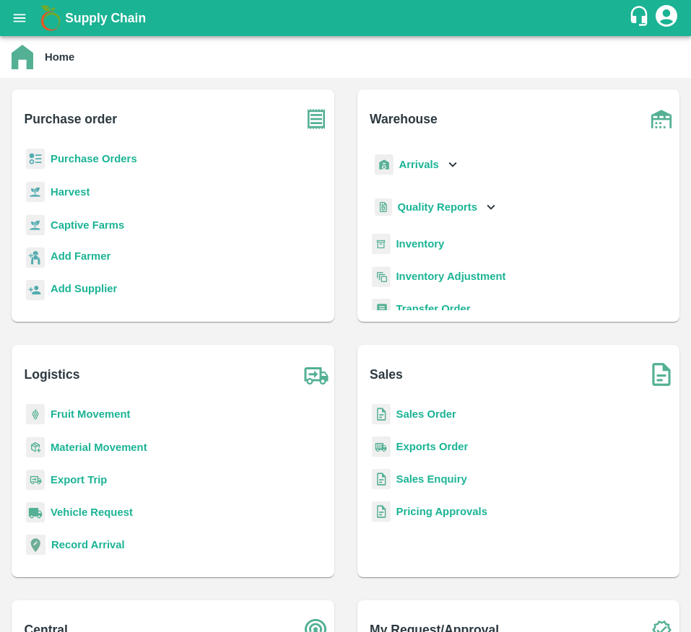
click at [105, 160] on b "Purchase Orders" at bounding box center [94, 159] width 87 height 12
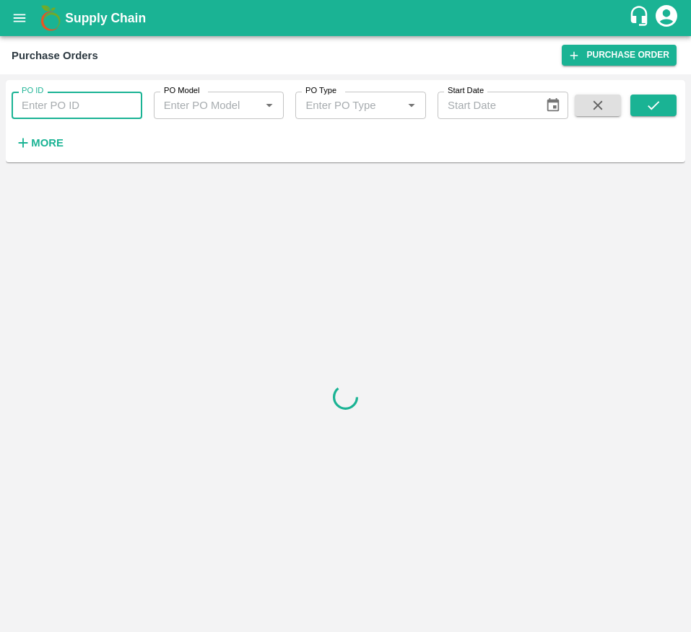
click at [74, 113] on input "PO ID" at bounding box center [77, 105] width 131 height 27
click at [653, 110] on icon "submit" at bounding box center [653, 105] width 16 height 16
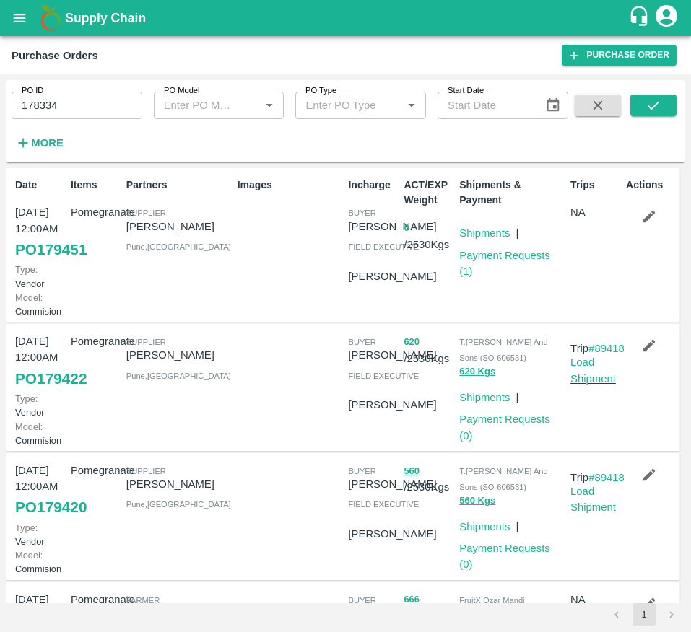
click at [658, 93] on div "PO ID 178334 PO ID PO Model PO Model   * PO Type PO Type   * Start Date Start D…" at bounding box center [345, 121] width 679 height 71
click at [654, 115] on button "submit" at bounding box center [653, 106] width 46 height 22
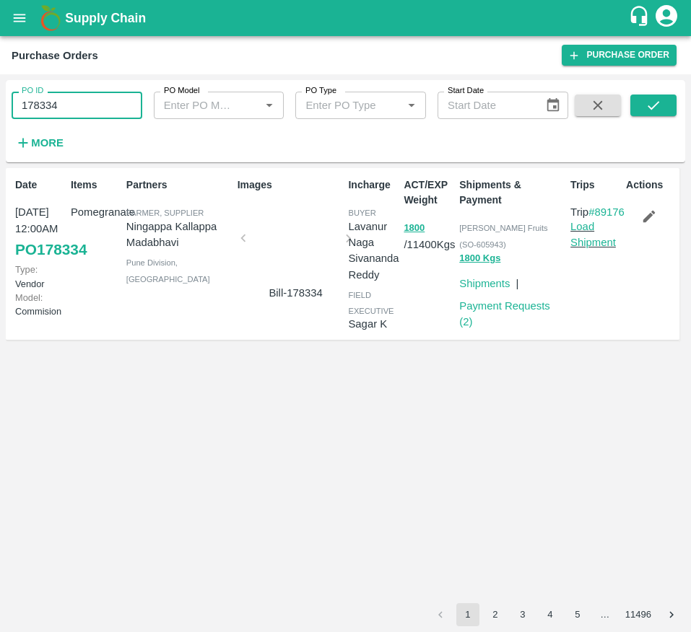
click at [77, 105] on input "178334" at bounding box center [77, 105] width 131 height 27
click at [653, 105] on icon "submit" at bounding box center [653, 105] width 16 height 16
drag, startPoint x: 78, startPoint y: 105, endPoint x: -24, endPoint y: 85, distance: 103.6
click at [0, 85] on html "Supply Chain Purchase Orders Purchase Order PO ID 178497 PO ID PO Model PO Mode…" at bounding box center [345, 316] width 691 height 632
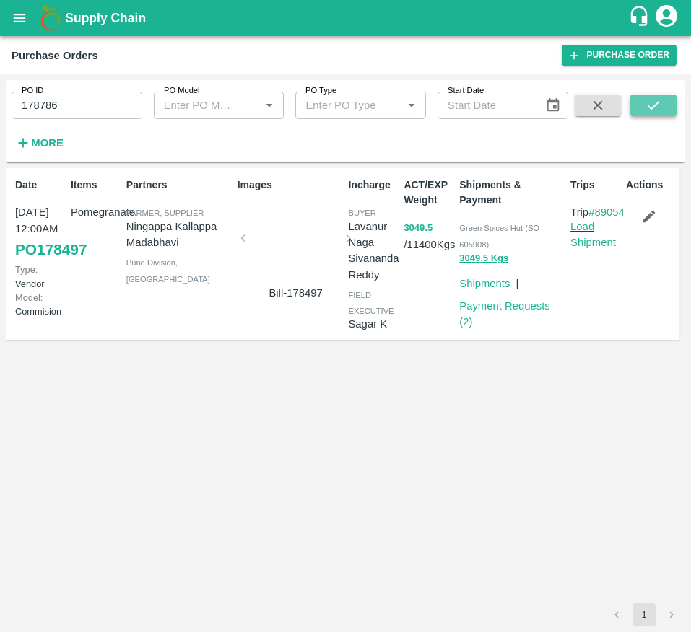
click at [661, 106] on icon "submit" at bounding box center [653, 105] width 16 height 16
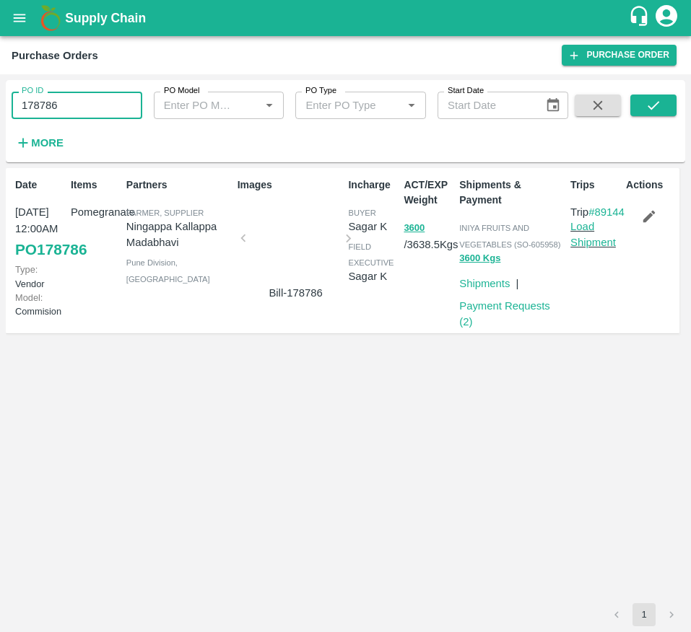
click at [58, 108] on input "178786" at bounding box center [77, 105] width 131 height 27
type input "179152"
click at [647, 111] on icon "submit" at bounding box center [653, 105] width 16 height 16
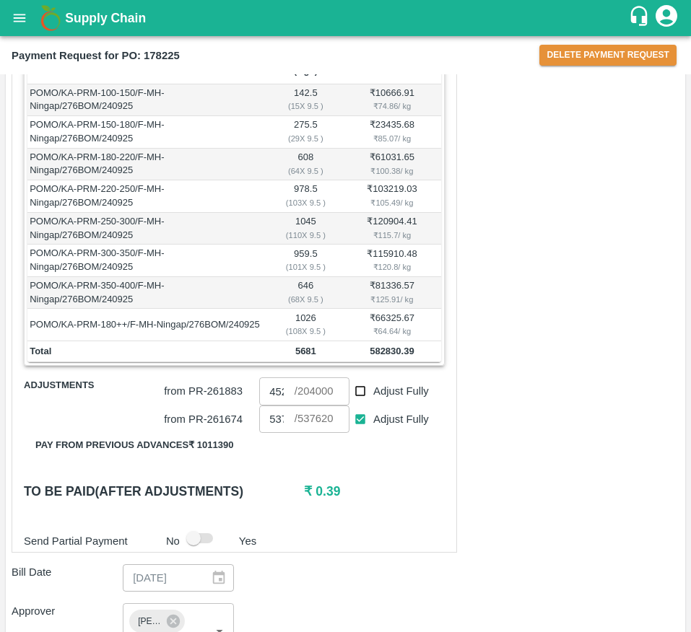
scroll to position [308, 0]
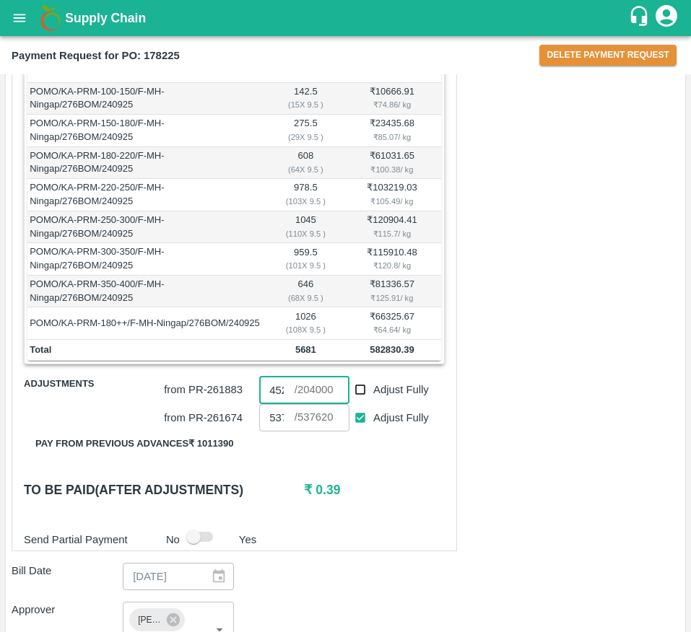
click at [261, 404] on input "45210" at bounding box center [276, 389] width 35 height 27
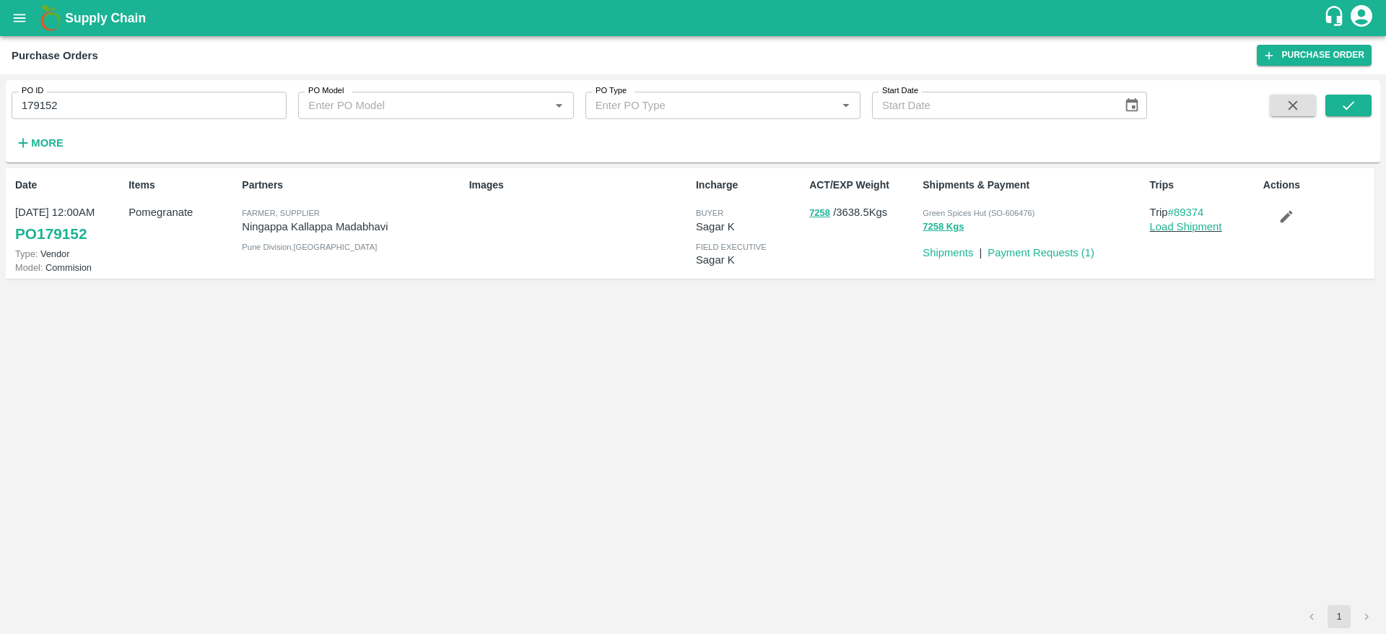
click at [92, 122] on div "PO ID 179152 PO ID PO Model PO Model   * PO Type PO Type   * Start Date Start D…" at bounding box center [573, 117] width 1147 height 75
click at [103, 96] on input "179152" at bounding box center [149, 105] width 275 height 27
type input "179152"
click at [43, 139] on strong "More" at bounding box center [47, 143] width 32 height 12
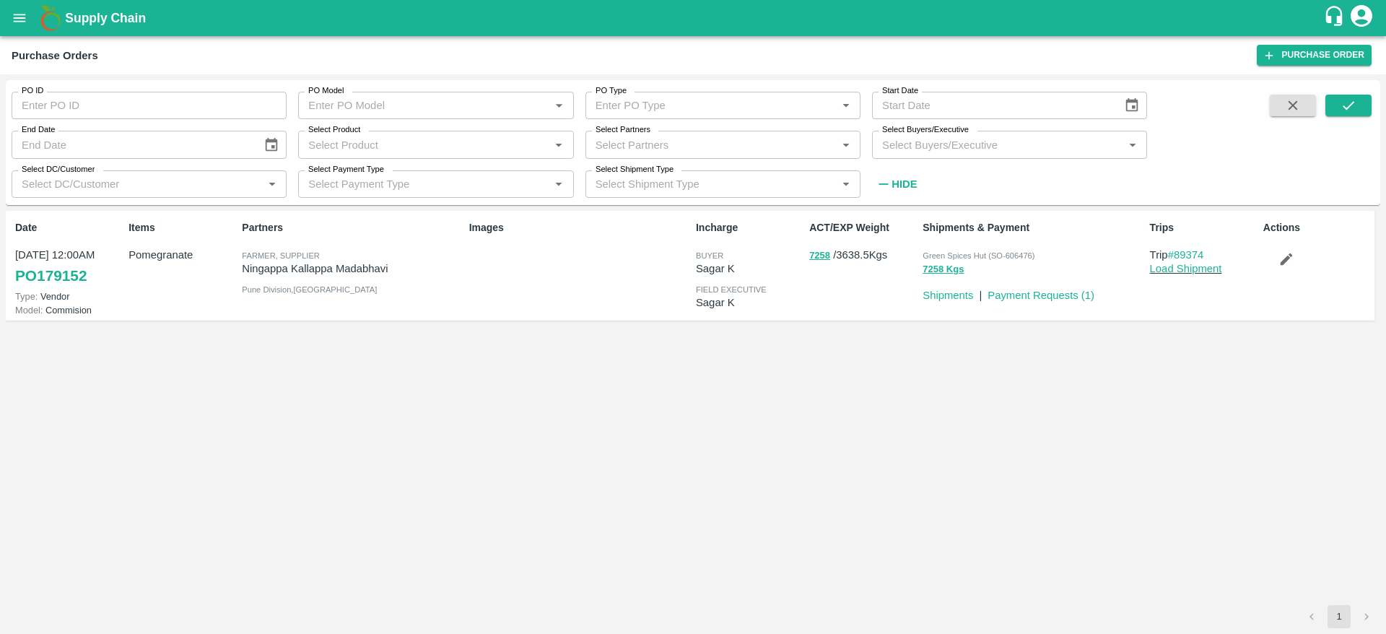
click at [985, 150] on input "Select Buyers/Executive" at bounding box center [997, 144] width 243 height 19
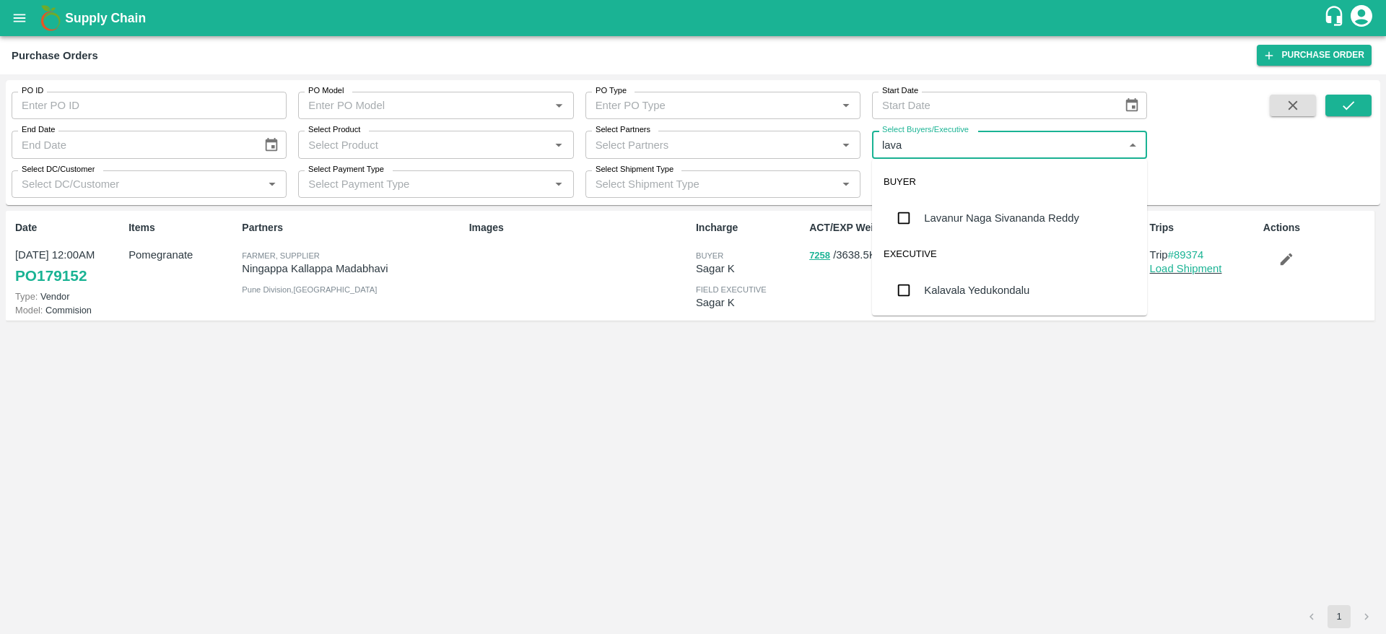
type input "[PERSON_NAME]"
click at [967, 214] on div "Lavanur Naga Sivananda Reddy" at bounding box center [1001, 218] width 155 height 16
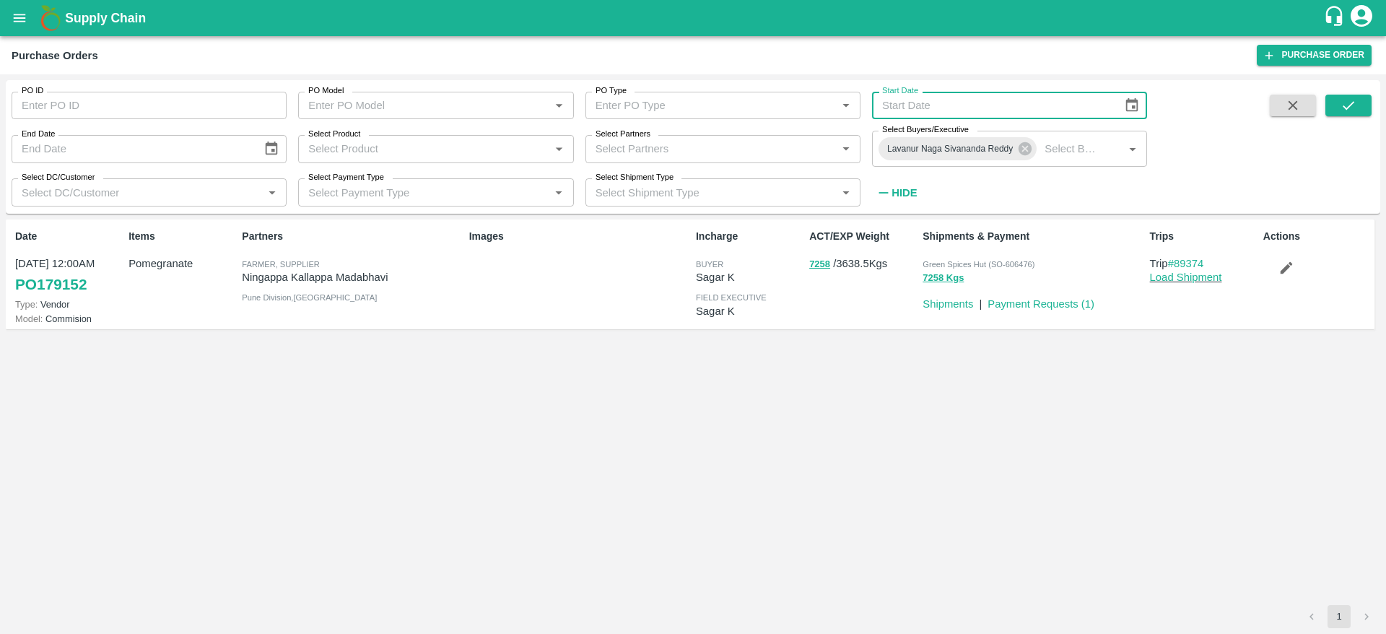
type input "DD/MM/YYYY"
click at [951, 108] on input "DD/MM/YYYY" at bounding box center [992, 105] width 240 height 27
click at [1130, 100] on icon "Choose date" at bounding box center [1132, 105] width 12 height 14
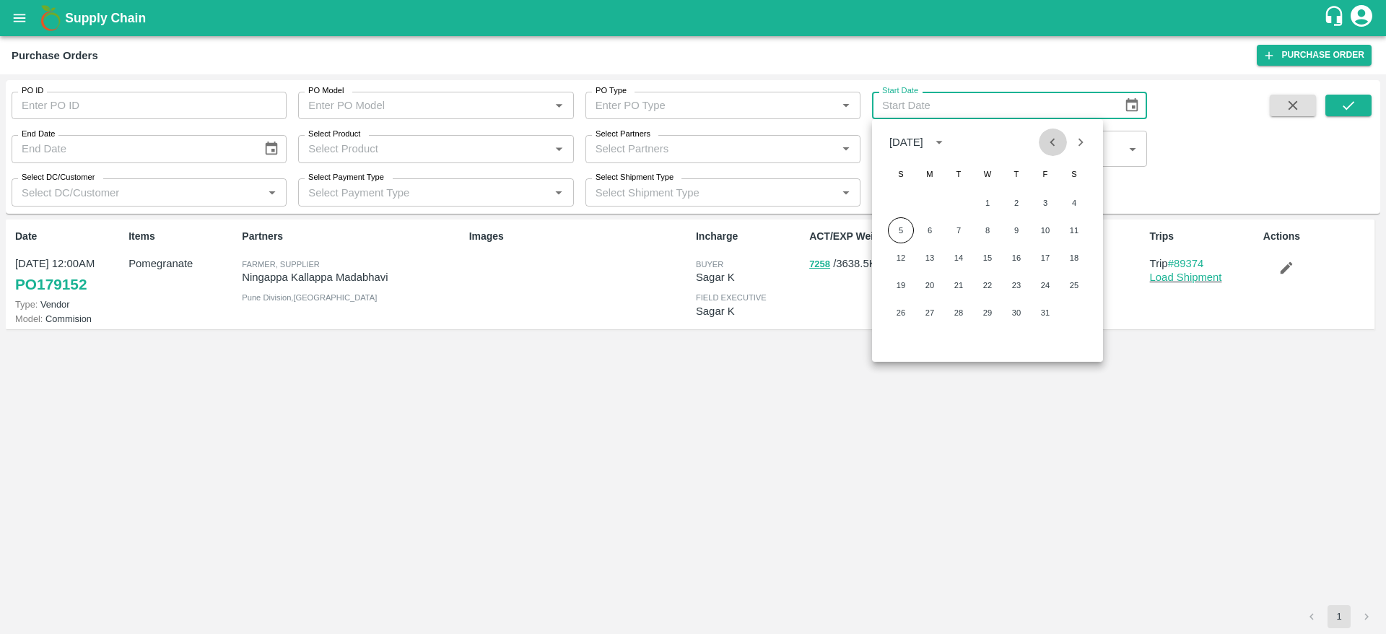
click at [1058, 141] on icon "Previous month" at bounding box center [1053, 142] width 16 height 16
click at [930, 201] on button "1" at bounding box center [930, 203] width 26 height 26
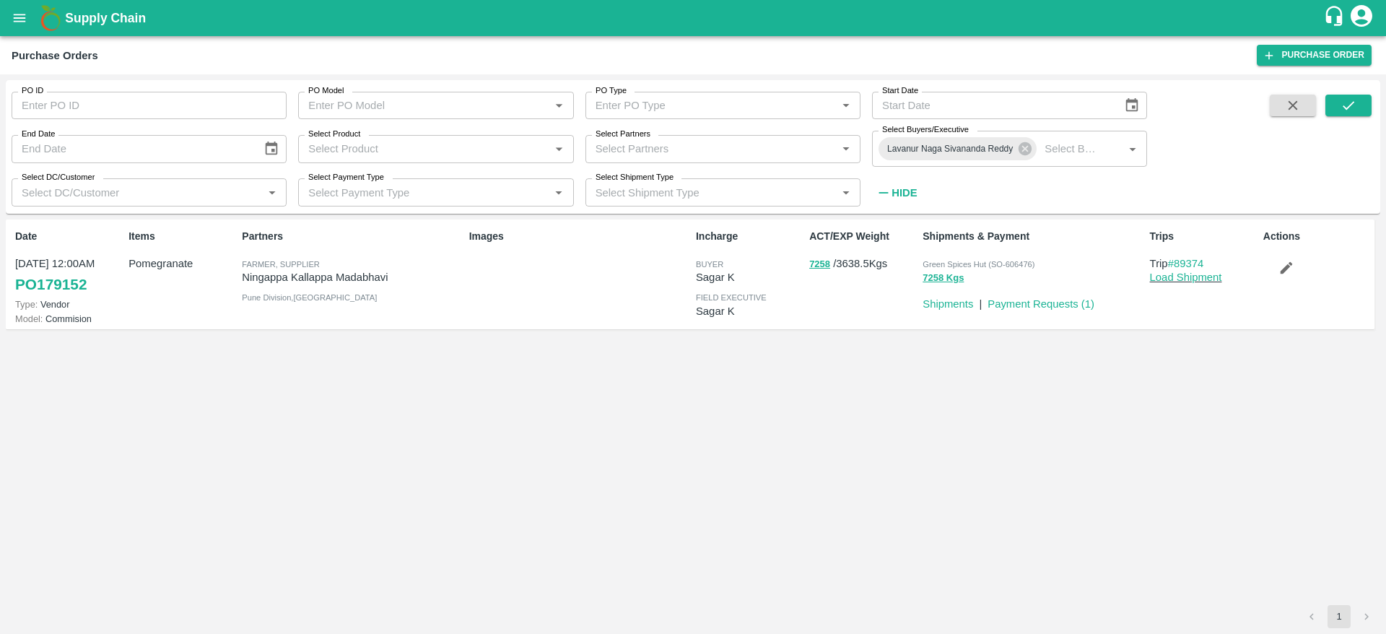
type input "[DATE]"
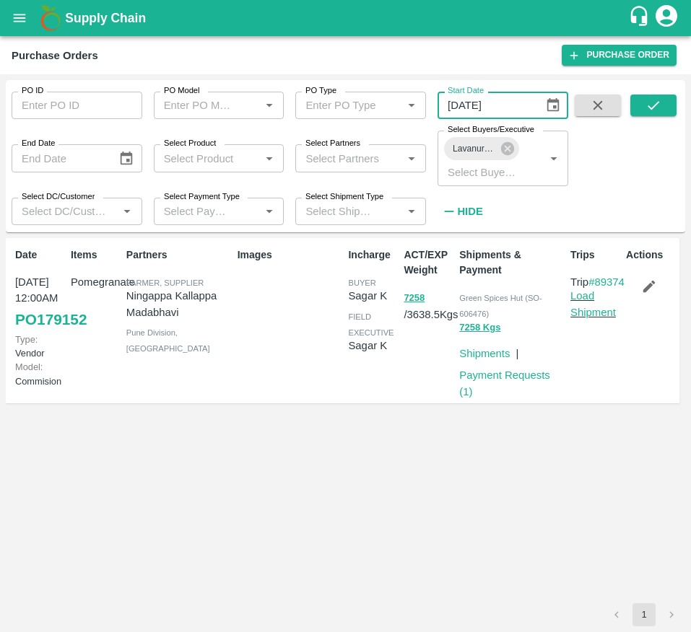
click at [511, 101] on input "[DATE]" at bounding box center [484, 105] width 95 height 27
click at [559, 103] on icon "Choose date, selected date is Sep 1, 2025" at bounding box center [553, 105] width 16 height 16
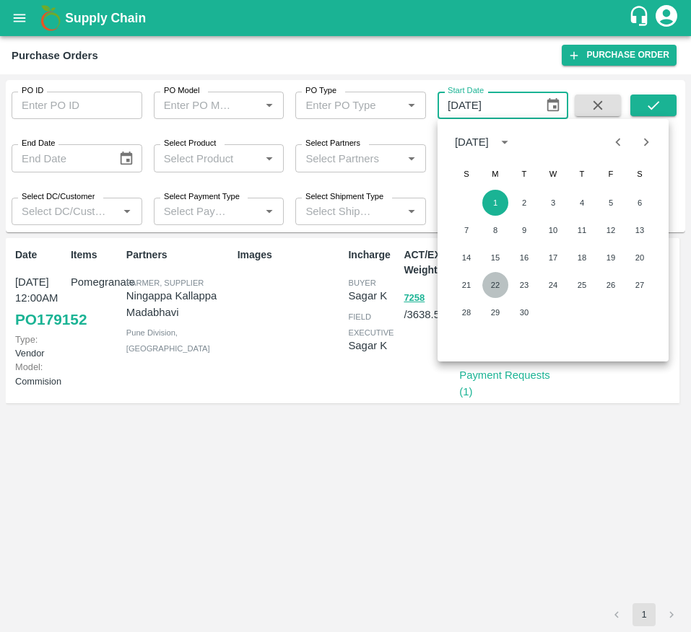
click at [489, 287] on button "22" at bounding box center [495, 285] width 26 height 26
type input "[DATE]"
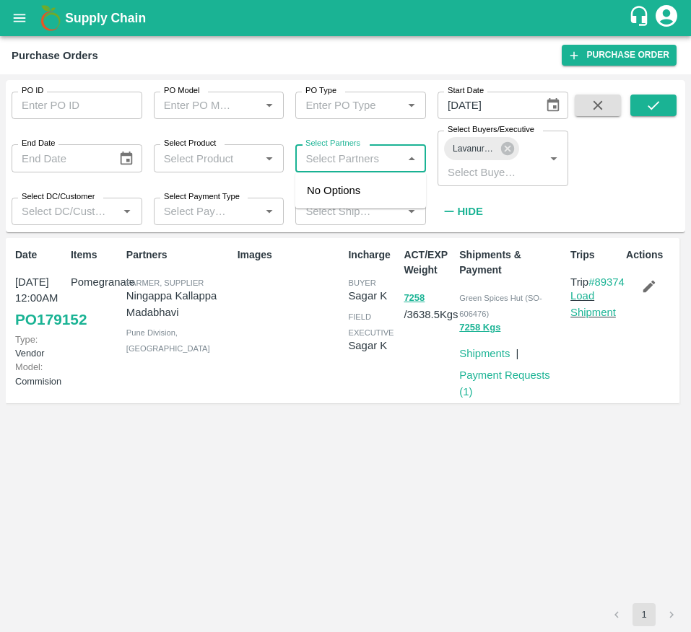
click at [323, 164] on input "Select Partners" at bounding box center [349, 158] width 98 height 19
type input "[PERSON_NAME]"
type input "179152"
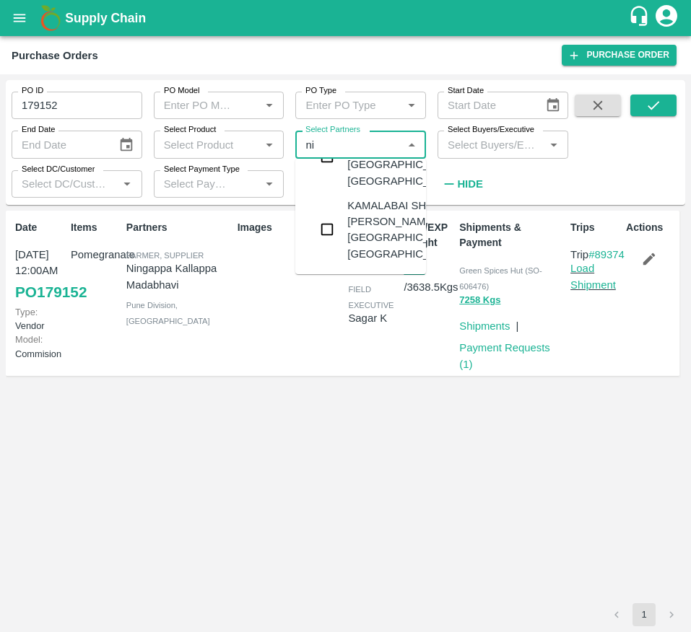
scroll to position [613, 0]
type input "ni"
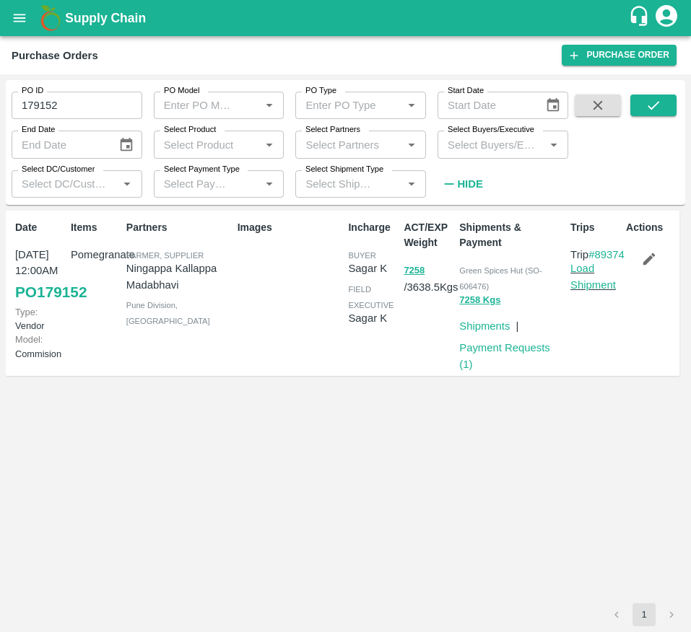
drag, startPoint x: 184, startPoint y: 284, endPoint x: 121, endPoint y: 268, distance: 64.8
drag, startPoint x: 121, startPoint y: 268, endPoint x: 109, endPoint y: 269, distance: 12.3
click at [109, 269] on div "Items Pomegranate" at bounding box center [93, 293] width 56 height 158
drag, startPoint x: 127, startPoint y: 268, endPoint x: 196, endPoint y: 287, distance: 71.1
click at [196, 287] on p "Ningappa Kallappa Madabhavi" at bounding box center [178, 277] width 105 height 32
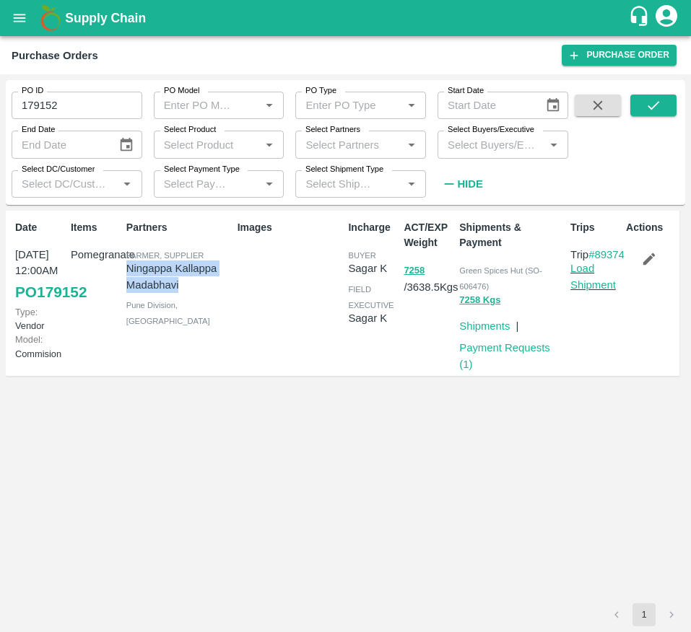
copy p "Ningappa Kallappa Madabhavi"
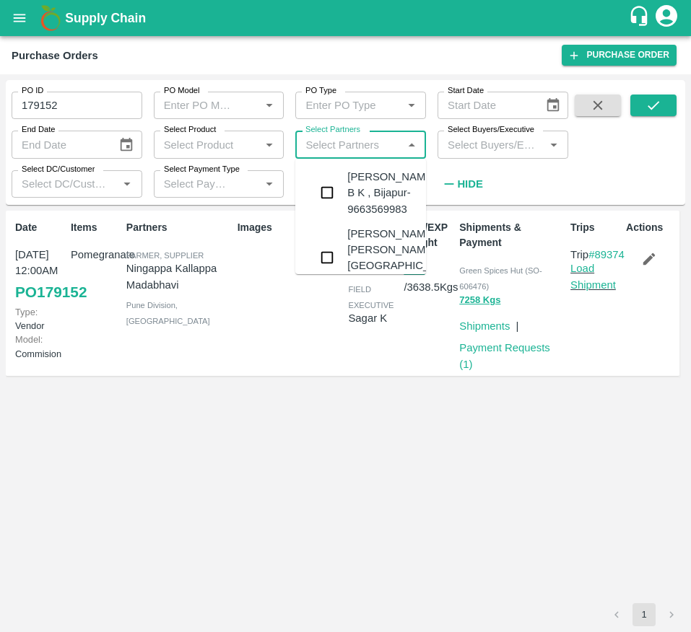
click at [325, 152] on input "Select Partners" at bounding box center [349, 144] width 98 height 19
paste input "Ningappa Kallappa Madabhavi"
type input "Ningappa Kallappa Madabhavi"
click at [350, 180] on div "[PERSON_NAME] -, Pune Division-8805072781" at bounding box center [391, 193] width 88 height 48
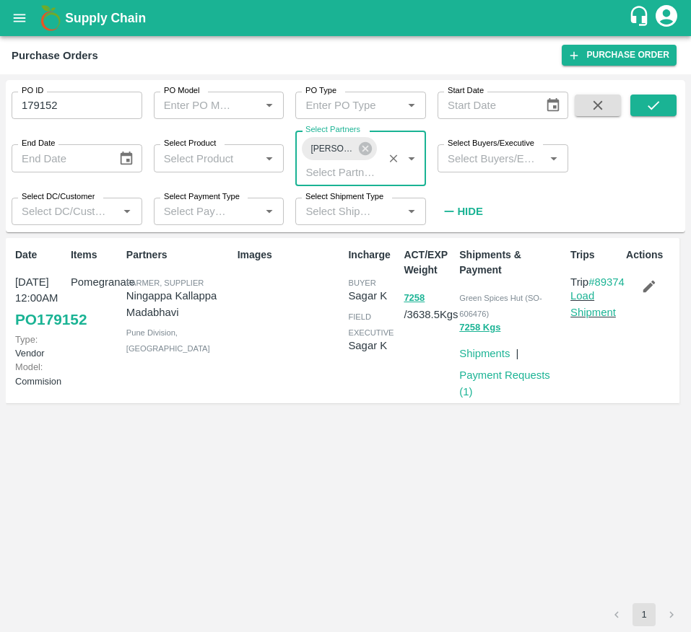
scroll to position [0, 0]
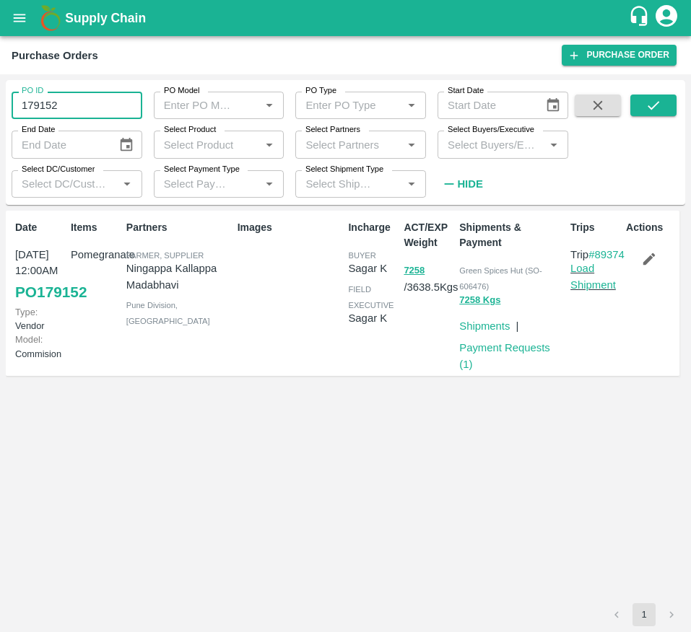
drag, startPoint x: 95, startPoint y: 97, endPoint x: -46, endPoint y: 99, distance: 140.8
click at [0, 99] on html "Supply Chain Purchase Orders Purchase Order PO ID 179152 PO ID PO Model PO Mode…" at bounding box center [345, 316] width 691 height 632
type input "179152"
click at [355, 132] on label "Select Partners" at bounding box center [332, 130] width 55 height 12
click at [355, 135] on input "Select Partners" at bounding box center [349, 144] width 98 height 19
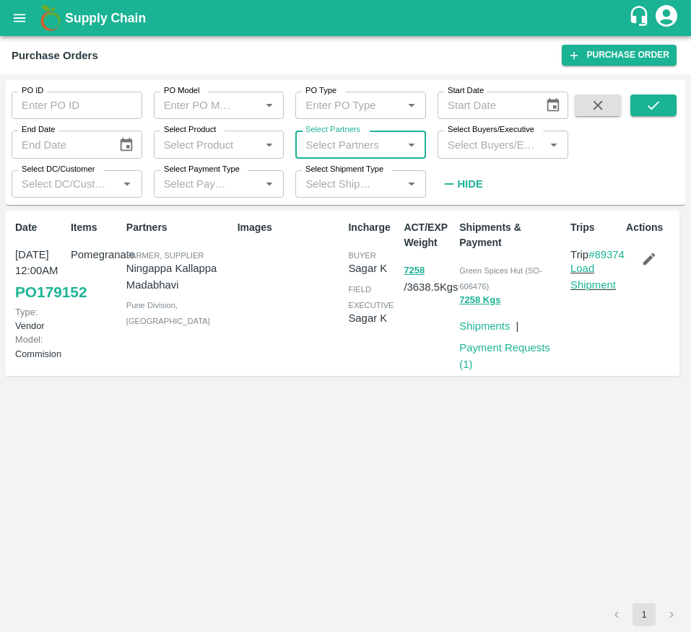
paste input "Ningappa Kallappa Madabhavi"
type input "Ningappa Kallappa Madabhavi"
click at [360, 201] on div "Ningappa Kallappa Madabhavi -, Pune Division-8805072781" at bounding box center [391, 193] width 88 height 48
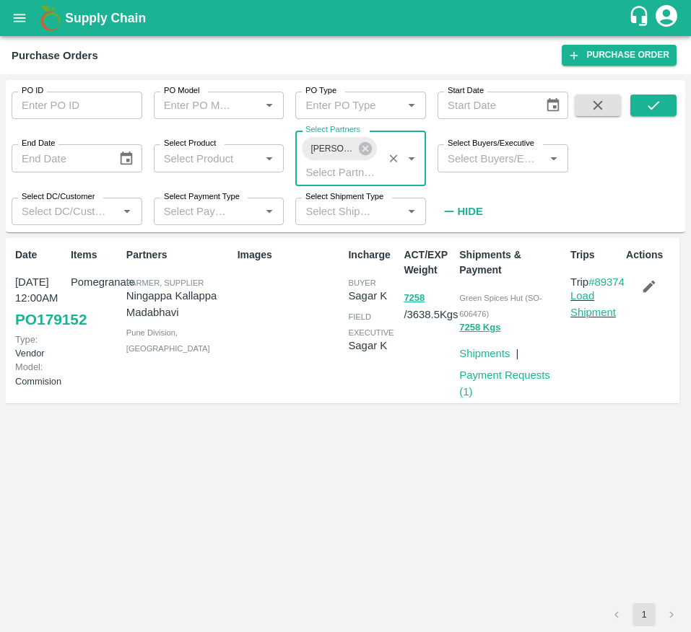
scroll to position [0, 0]
click at [648, 106] on icon "submit" at bounding box center [654, 105] width 12 height 9
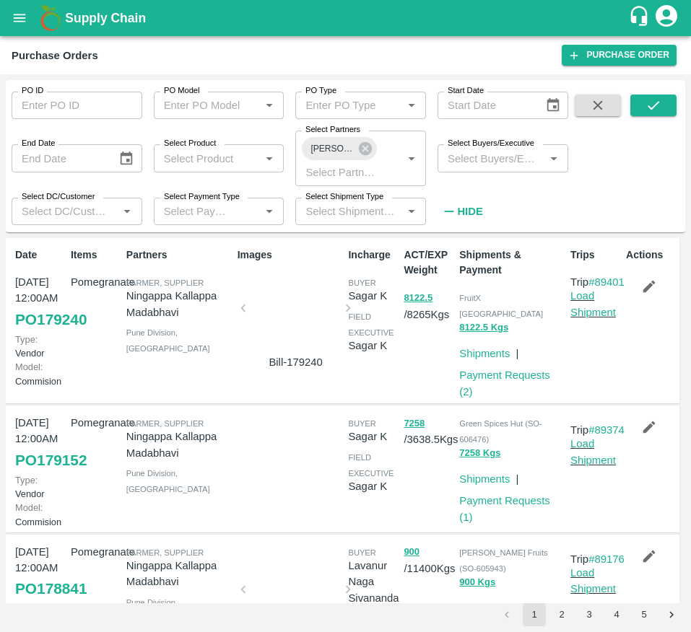
click at [490, 157] on input "Select Buyers/Executive" at bounding box center [491, 158] width 98 height 19
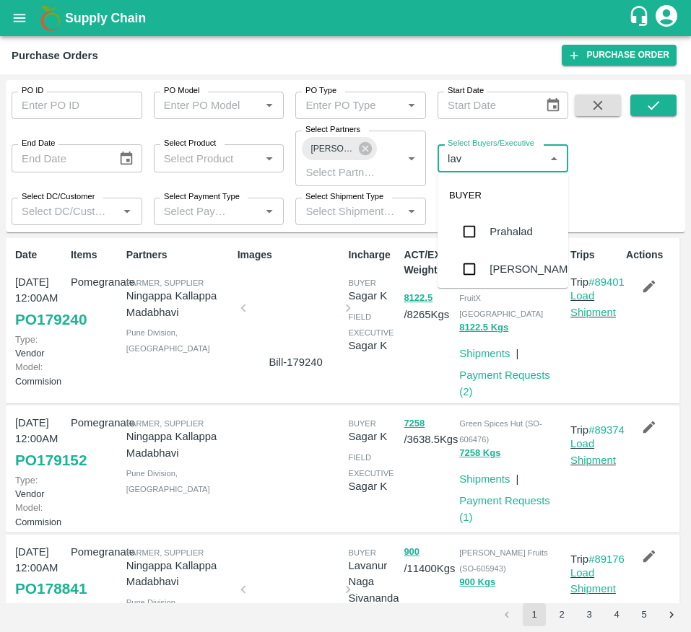
type input "lava"
click at [497, 212] on div "BUYER" at bounding box center [502, 195] width 131 height 35
click at [489, 261] on div "Lavanur Naga Sivananda Reddy" at bounding box center [522, 249] width 67 height 64
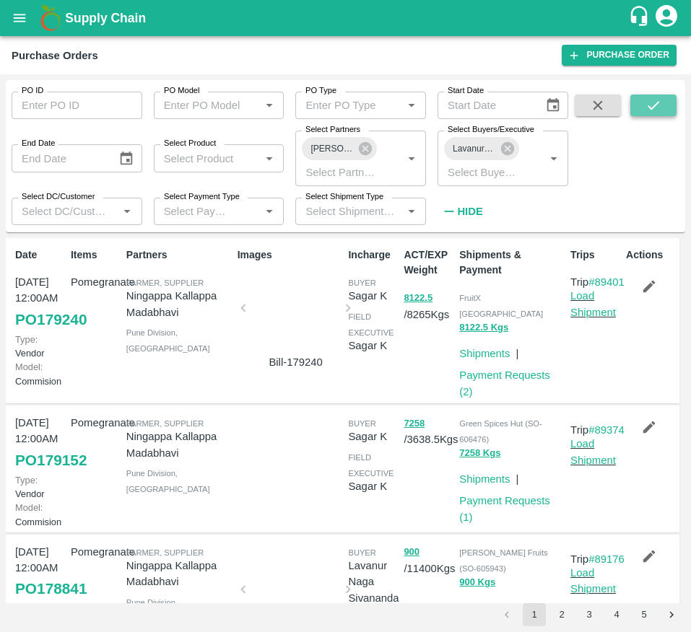
click at [662, 106] on button "submit" at bounding box center [653, 106] width 46 height 22
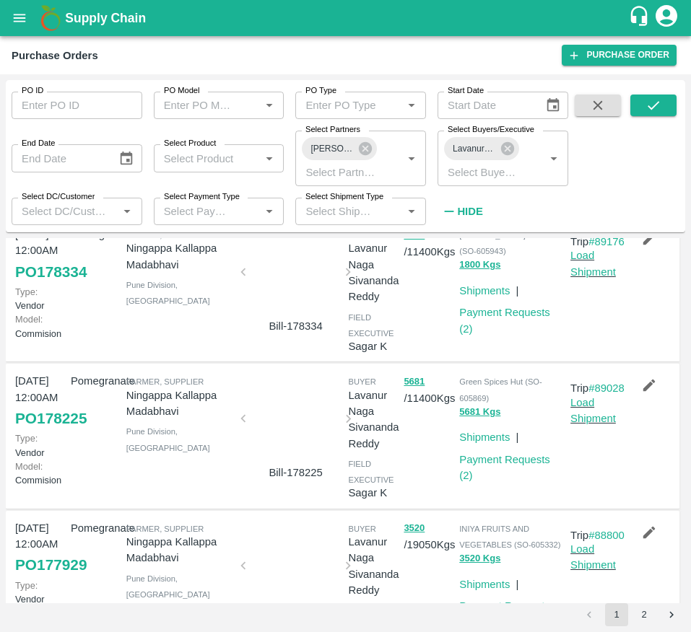
scroll to position [686, 0]
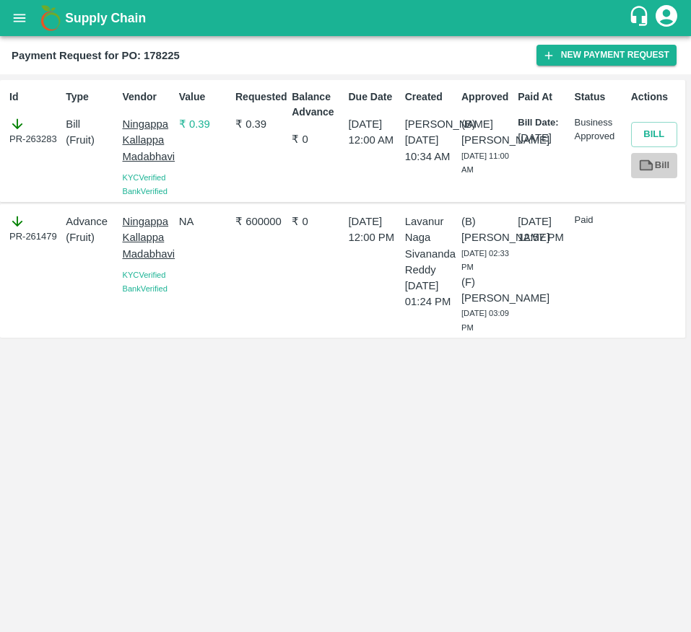
click at [653, 177] on link "Bill" at bounding box center [654, 165] width 46 height 25
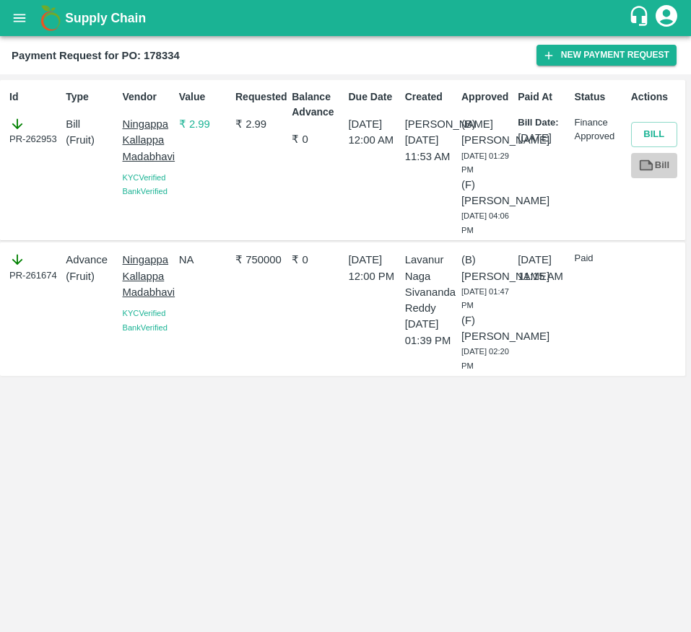
click at [669, 171] on link "Bill" at bounding box center [654, 165] width 46 height 25
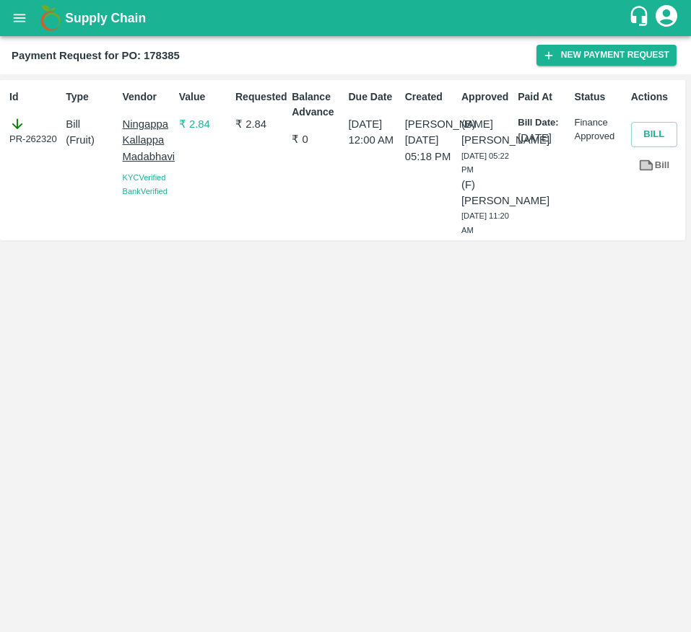
click at [653, 164] on icon at bounding box center [647, 165] width 14 height 11
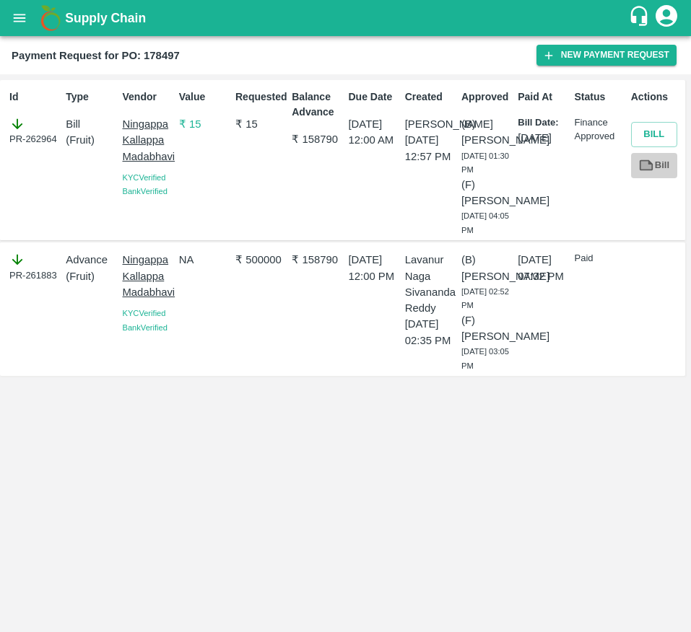
click at [643, 172] on icon at bounding box center [646, 165] width 16 height 16
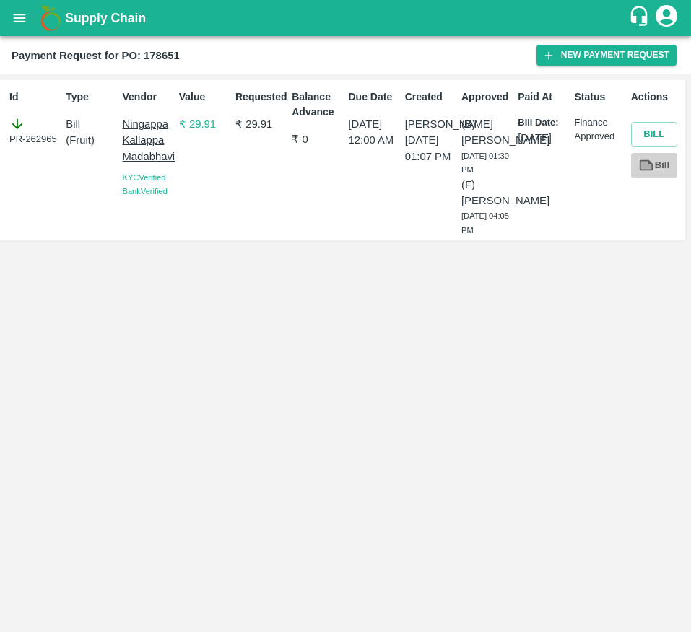
click at [653, 164] on icon at bounding box center [647, 165] width 14 height 11
click at [664, 162] on link "Bill" at bounding box center [654, 165] width 46 height 25
